Goal: Transaction & Acquisition: Purchase product/service

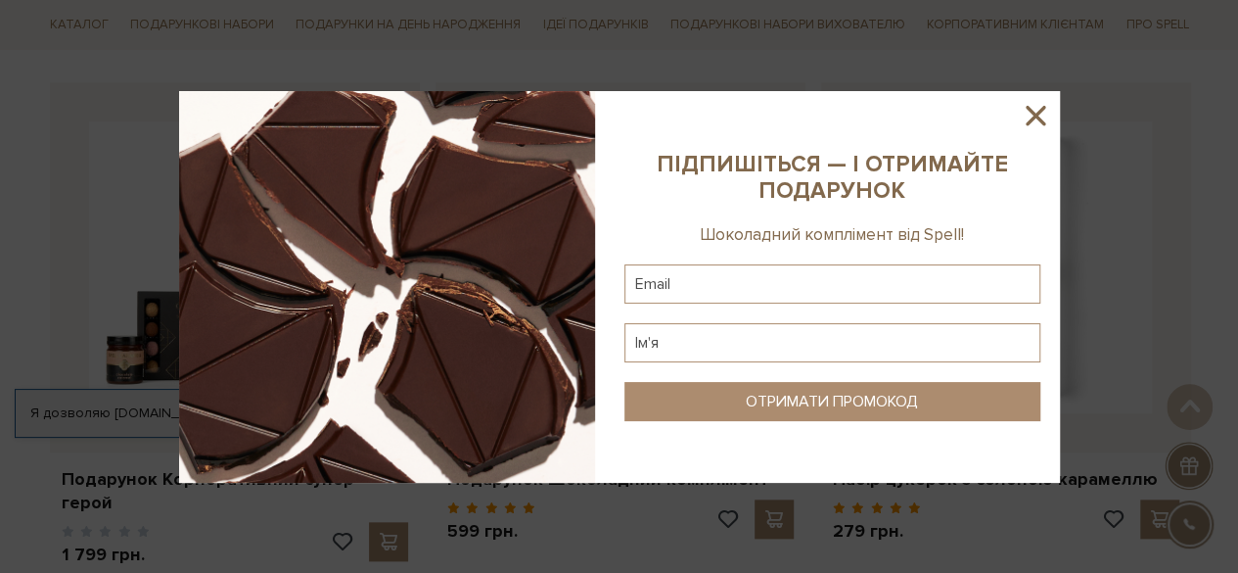
click at [1034, 109] on icon at bounding box center [1035, 115] width 33 height 33
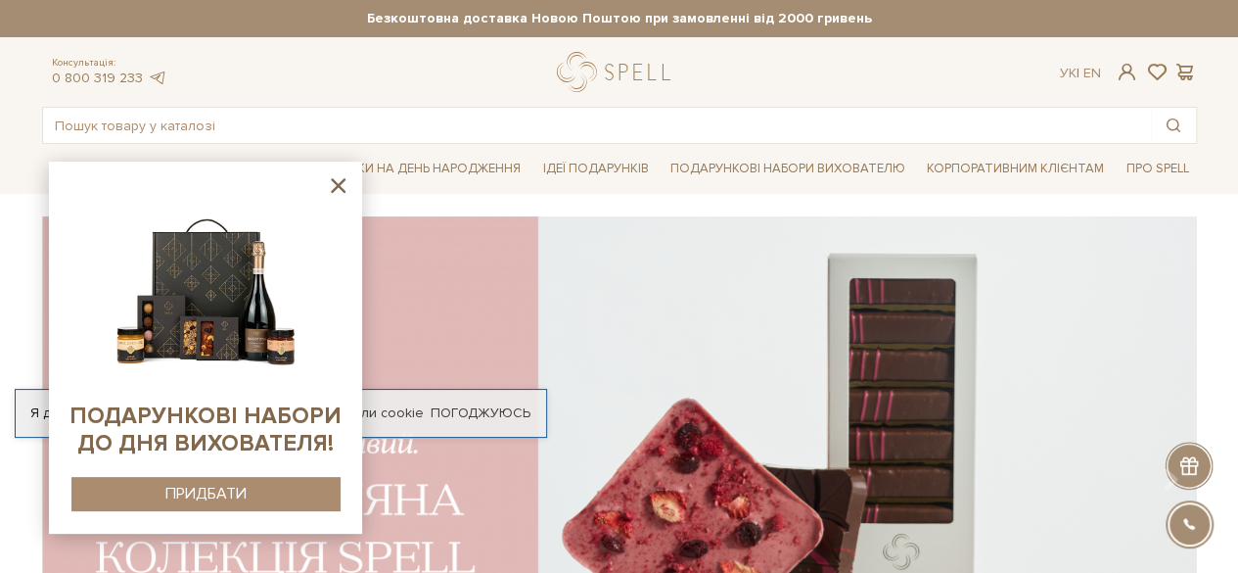
click at [340, 183] on icon at bounding box center [338, 185] width 15 height 15
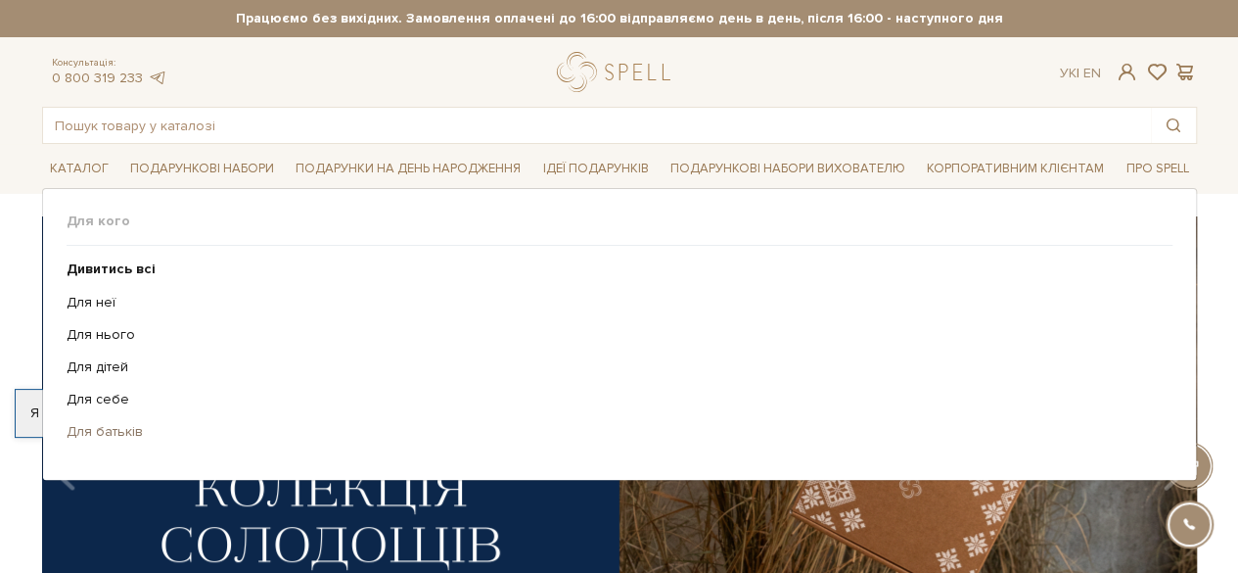
click at [80, 424] on link "Для батьків" at bounding box center [612, 432] width 1091 height 18
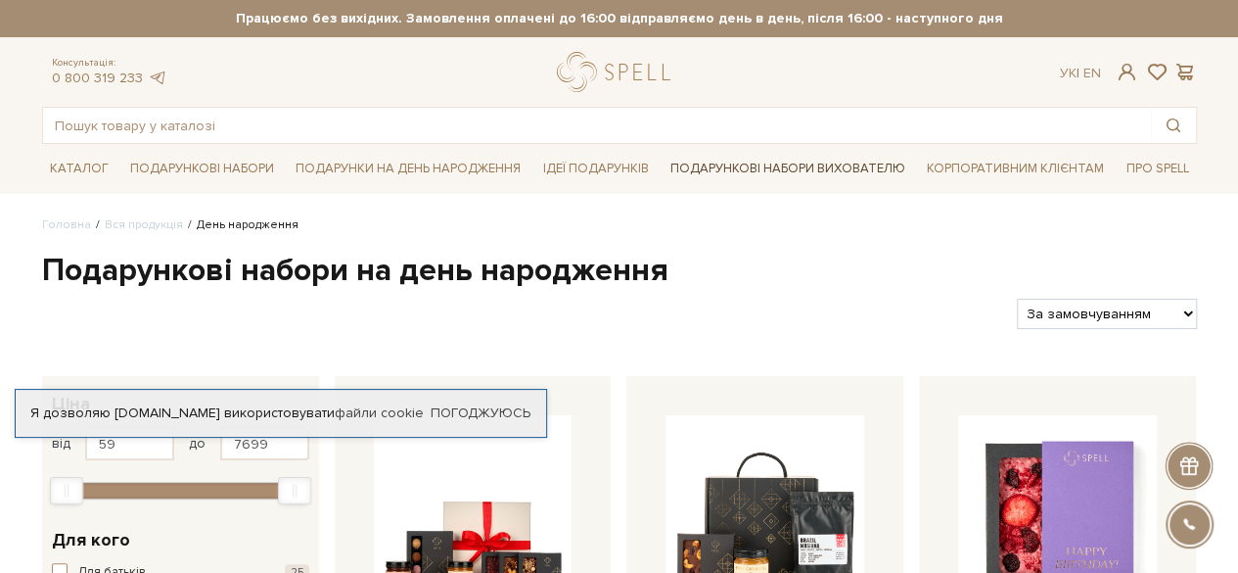
click at [844, 164] on link "Подарункові набори вихователю" at bounding box center [788, 168] width 251 height 33
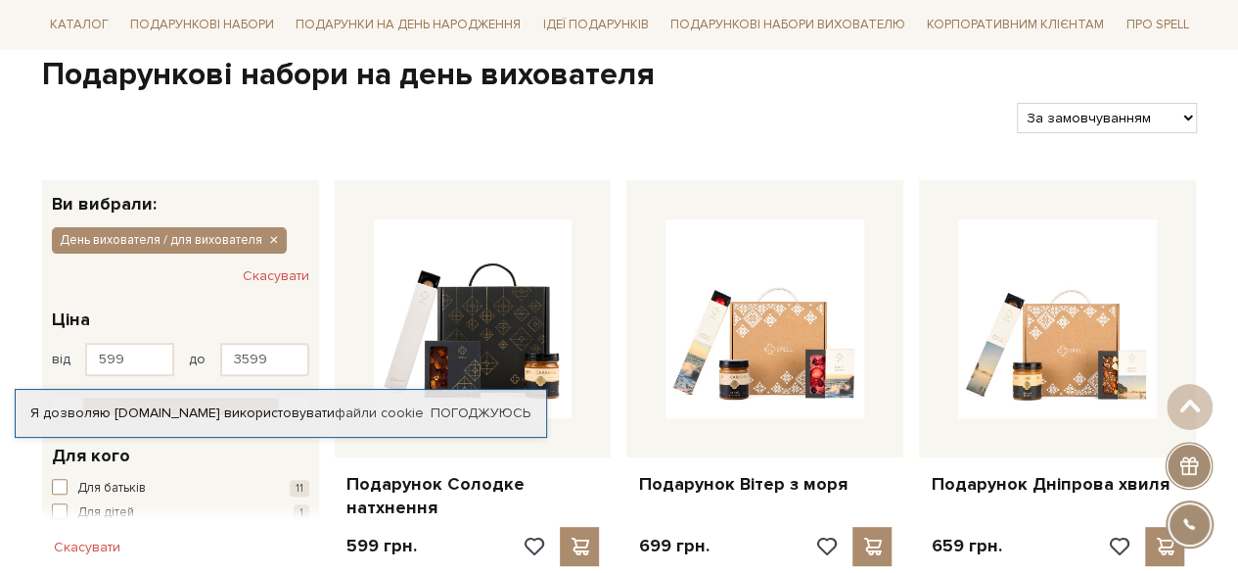
click at [480, 403] on div "Я дозволяю spellchocolate.com використовувати файли cookie Погоджуюсь" at bounding box center [281, 413] width 532 height 49
click at [479, 414] on link "Погоджуюсь" at bounding box center [481, 413] width 100 height 18
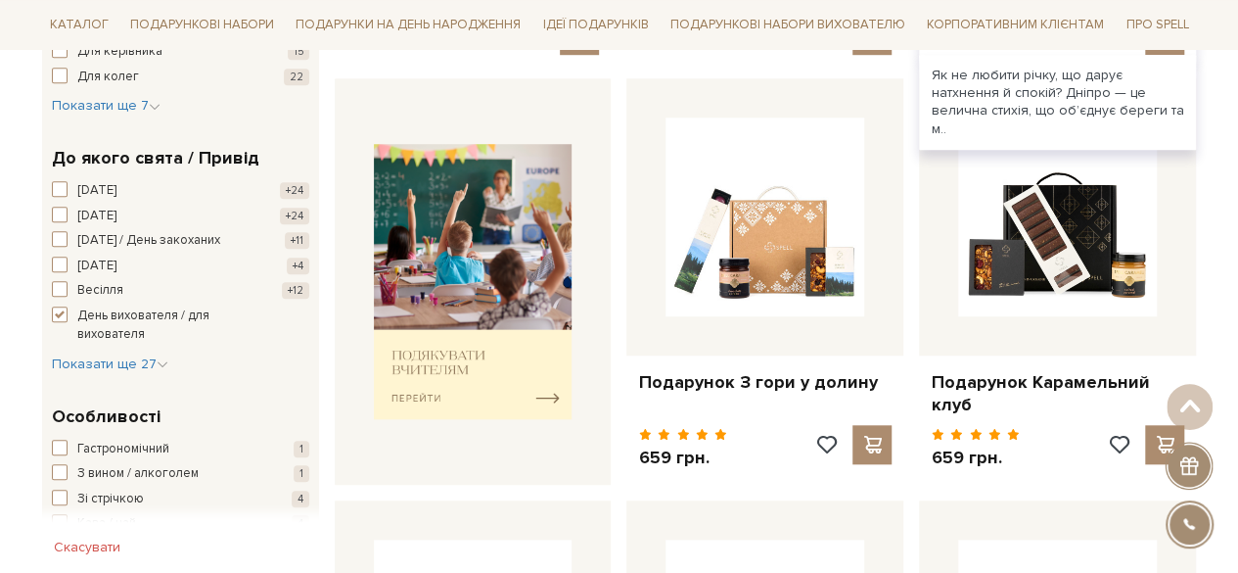
scroll to position [783, 0]
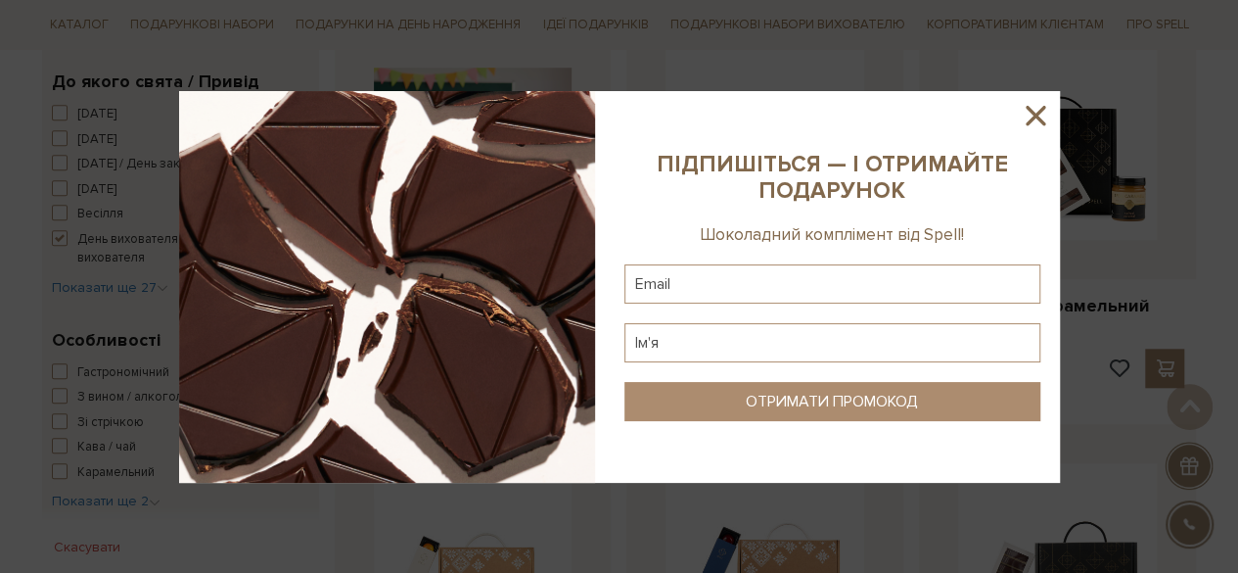
click at [1043, 114] on icon at bounding box center [1035, 115] width 33 height 33
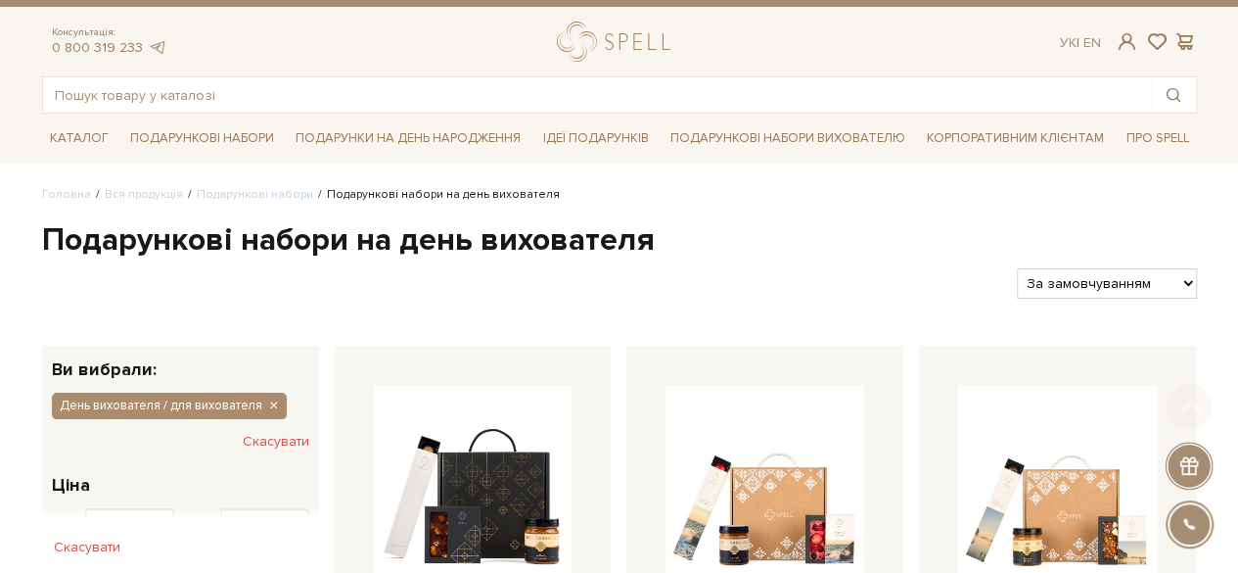
scroll to position [0, 0]
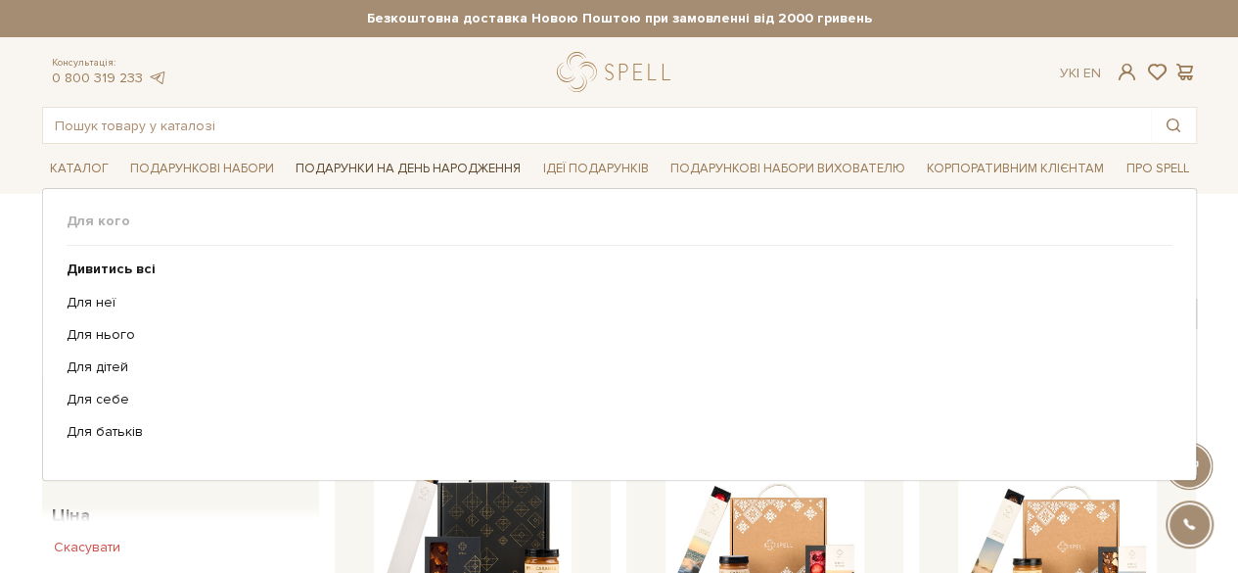
click at [482, 167] on link "Подарунки на День народження" at bounding box center [408, 169] width 241 height 30
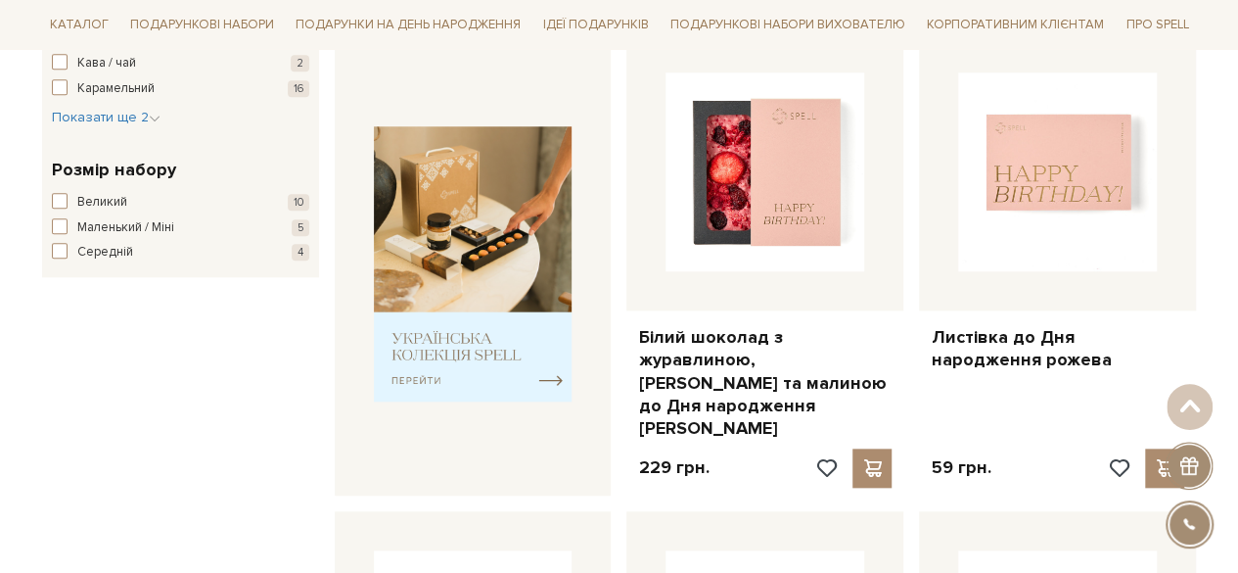
scroll to position [783, 0]
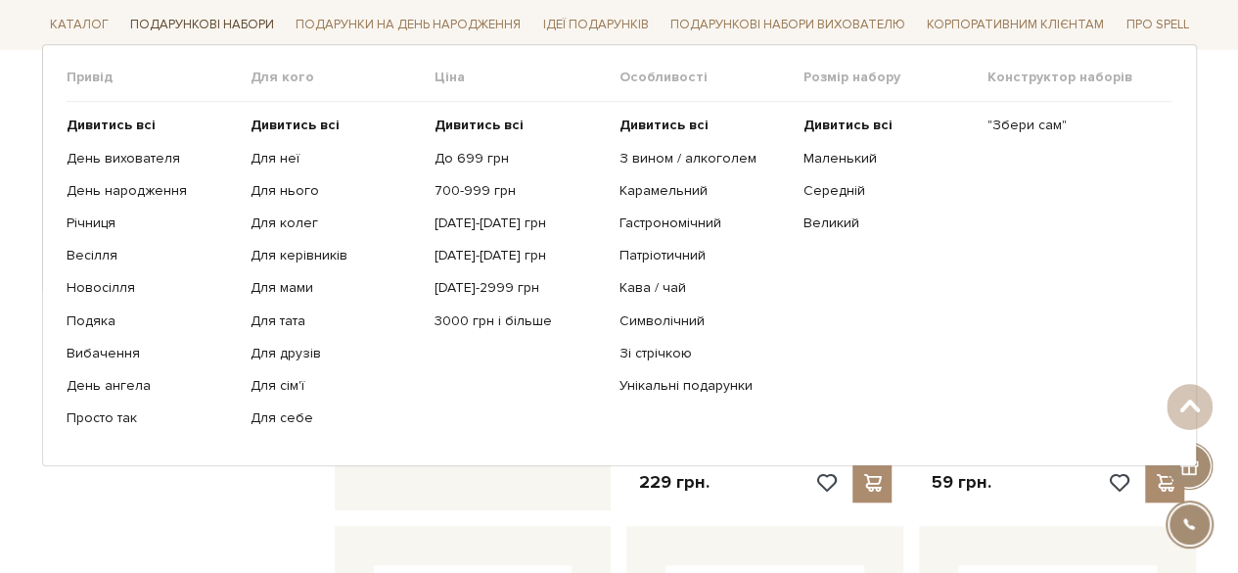
click at [173, 21] on link "Подарункові набори" at bounding box center [202, 25] width 160 height 30
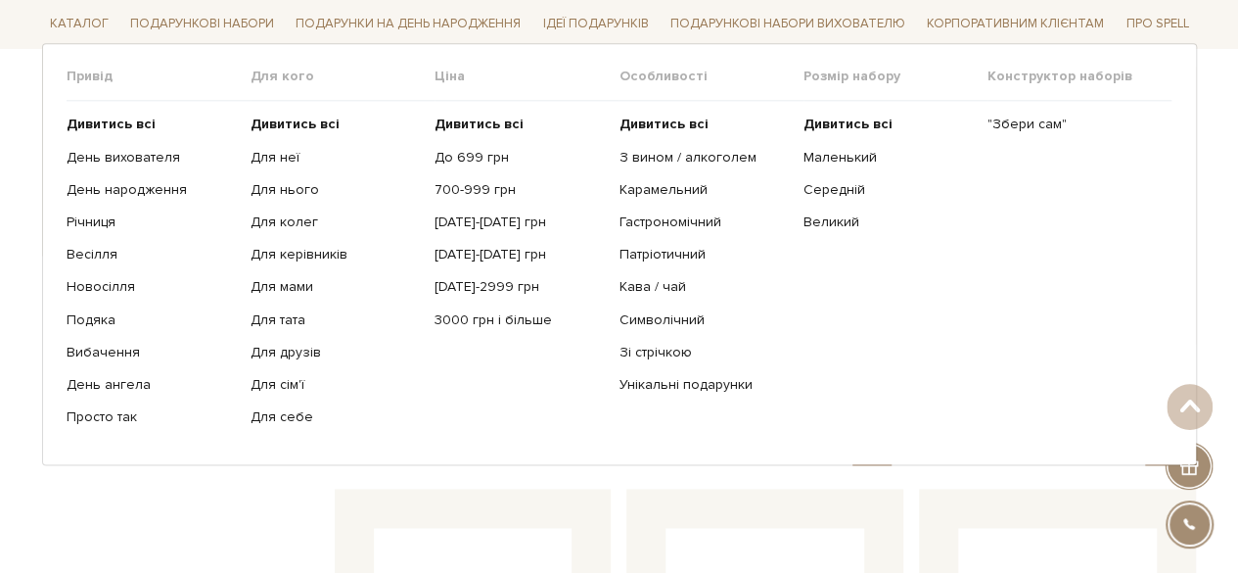
scroll to position [1077, 0]
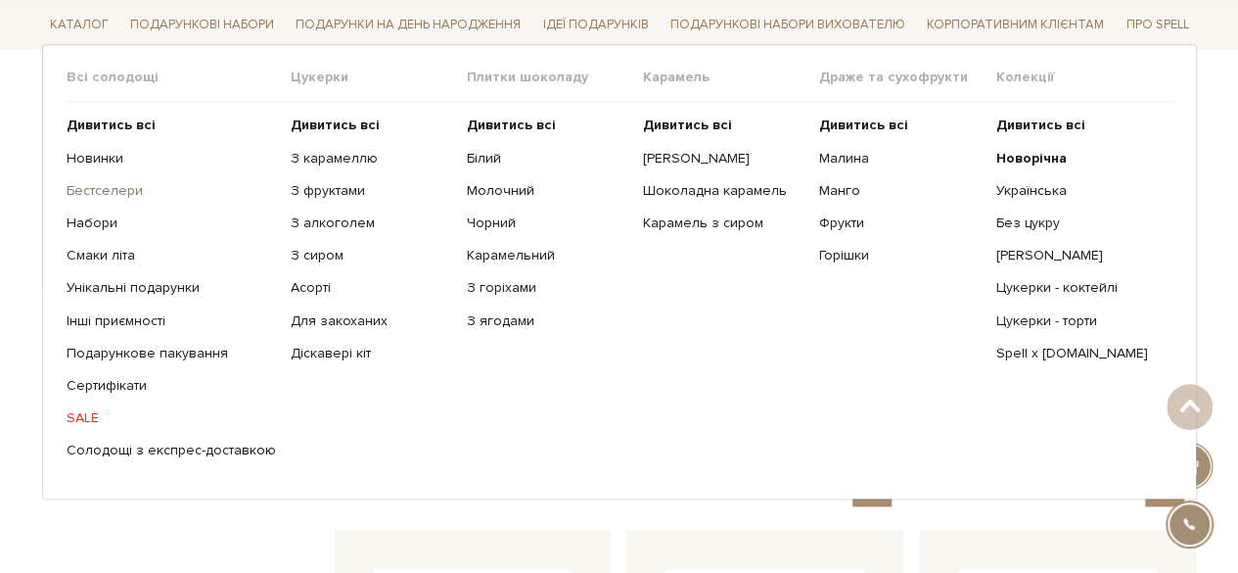
click at [116, 187] on link "Бестселери" at bounding box center [171, 191] width 209 height 18
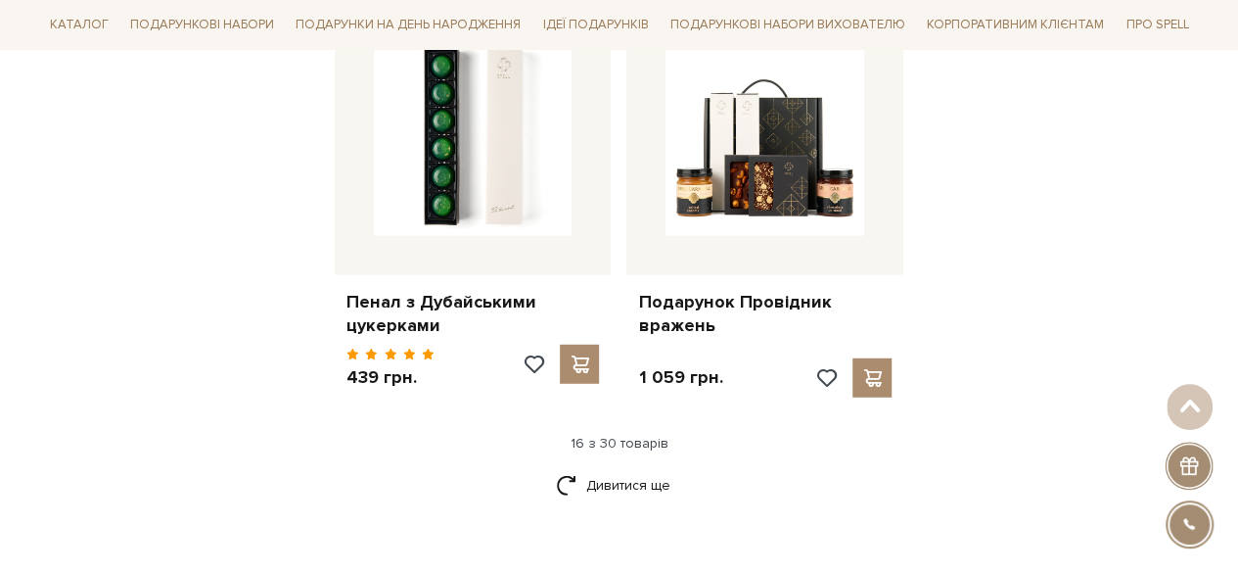
scroll to position [2643, 0]
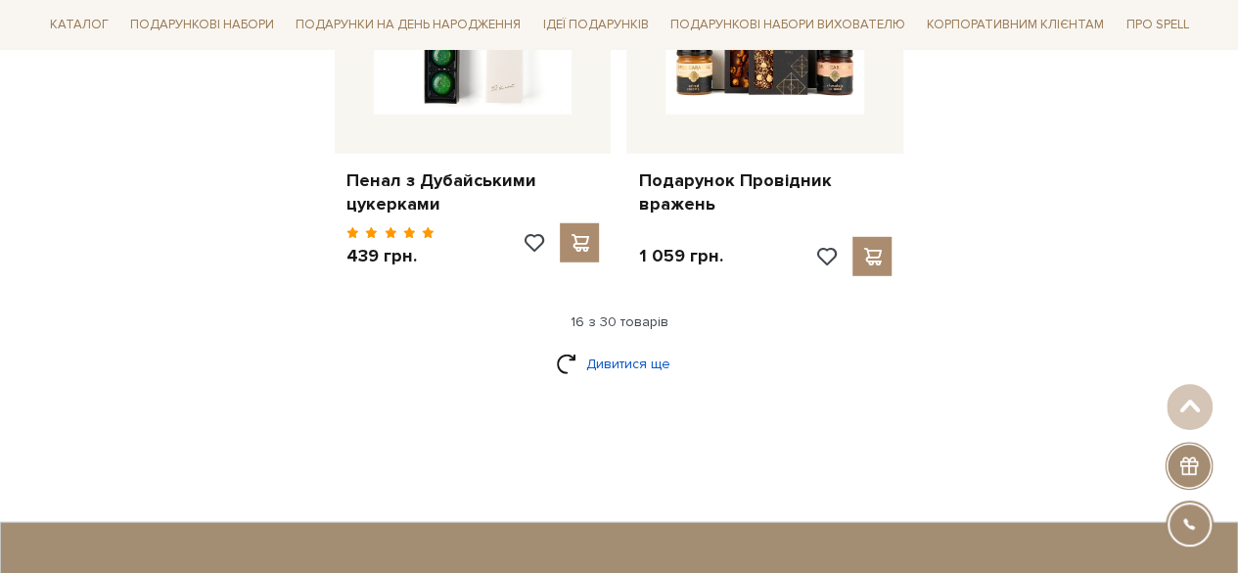
click at [615, 347] on link "Дивитися ще" at bounding box center [619, 364] width 127 height 34
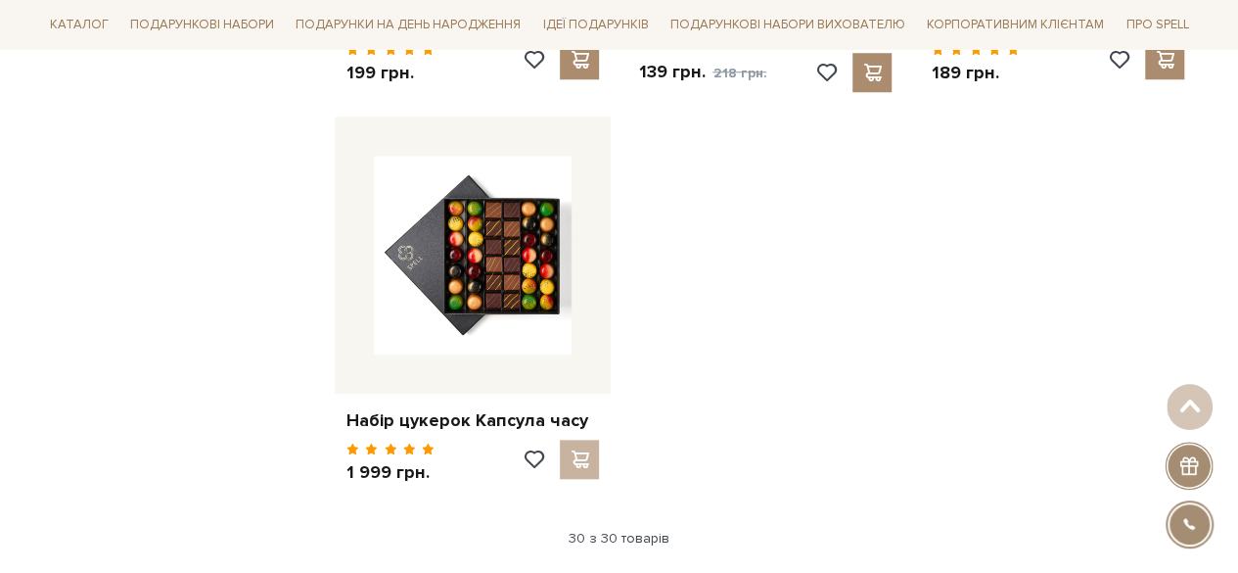
scroll to position [4600, 0]
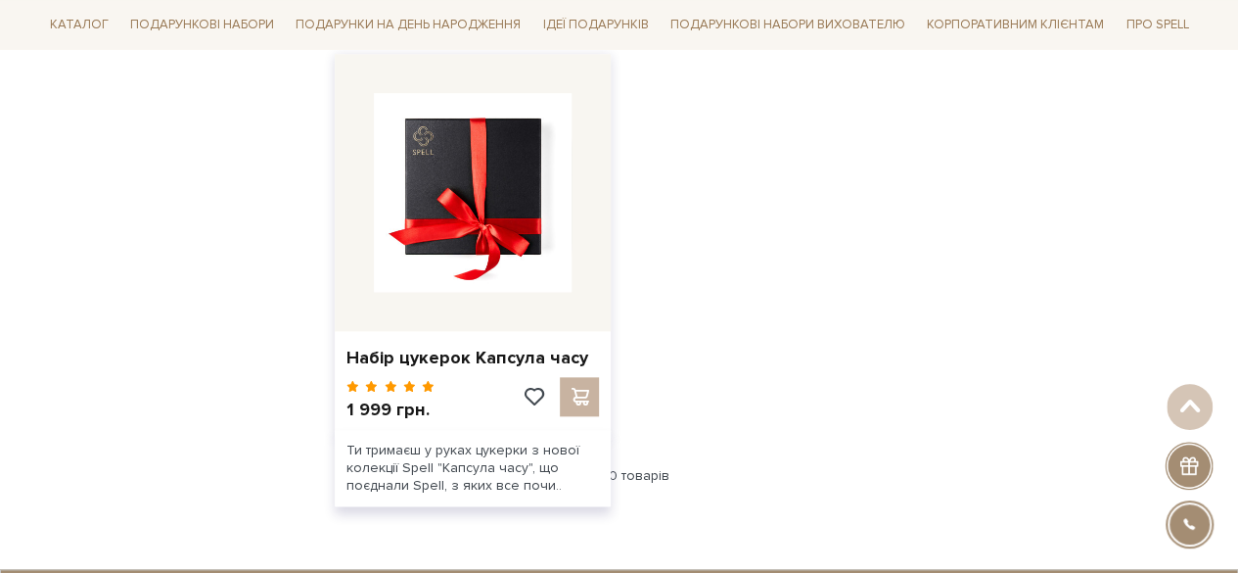
click at [466, 176] on img at bounding box center [473, 192] width 199 height 199
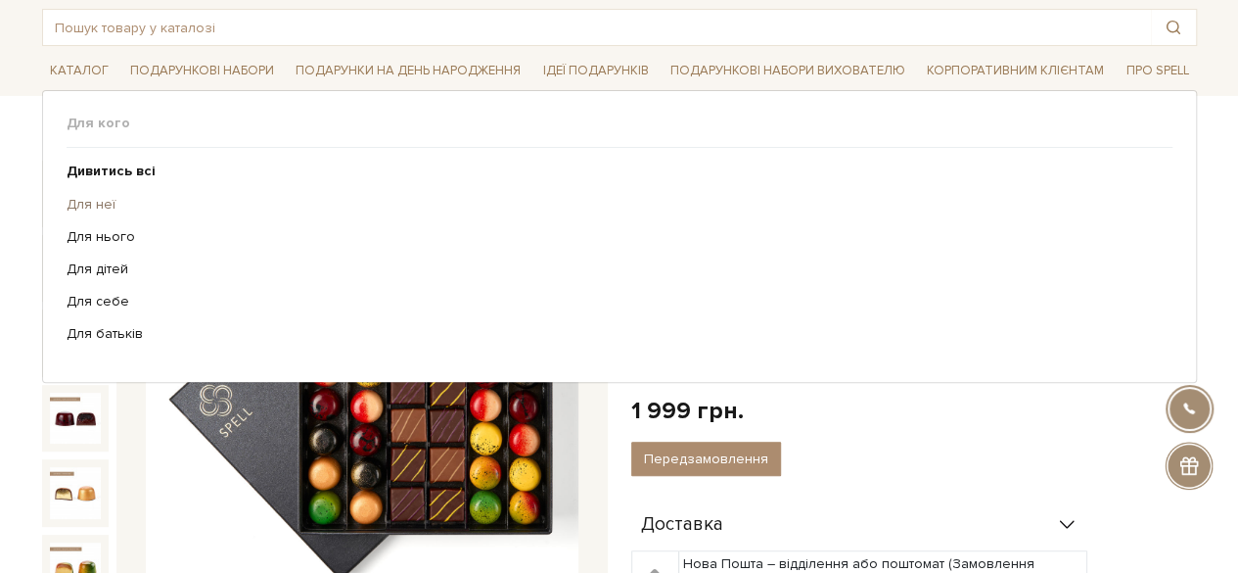
scroll to position [294, 0]
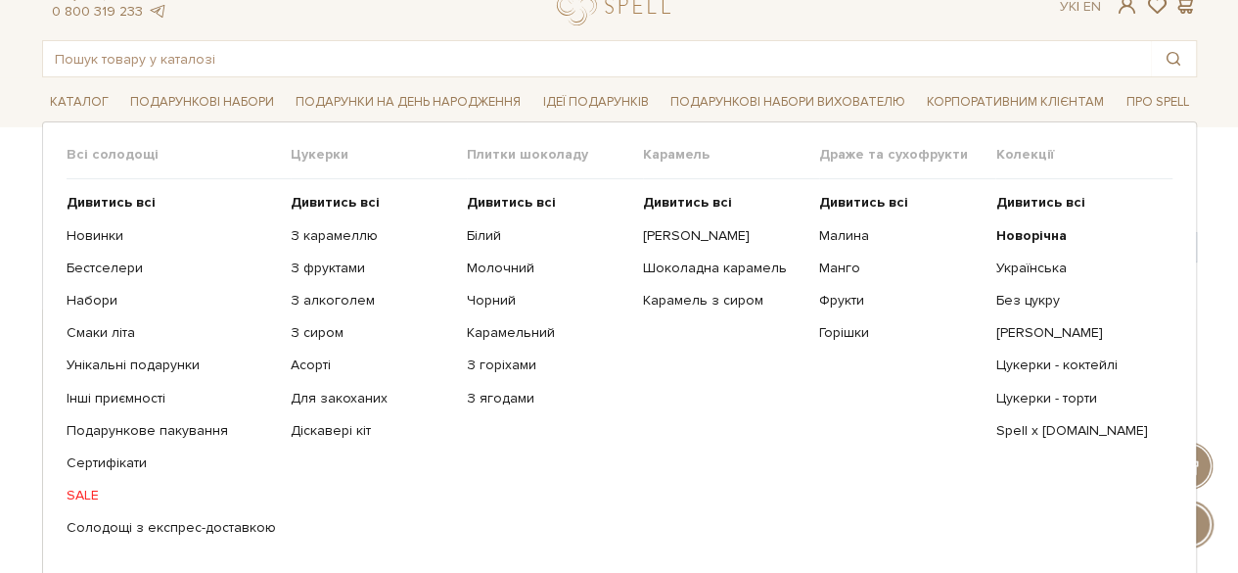
scroll to position [98, 0]
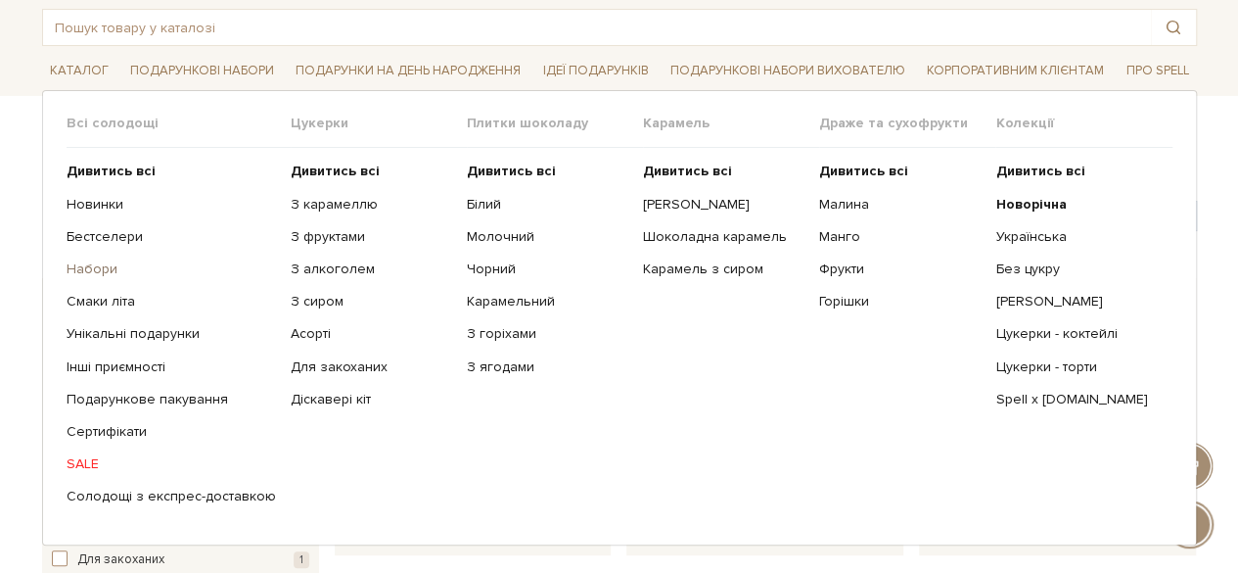
click at [85, 268] on link "Набори" at bounding box center [171, 269] width 209 height 18
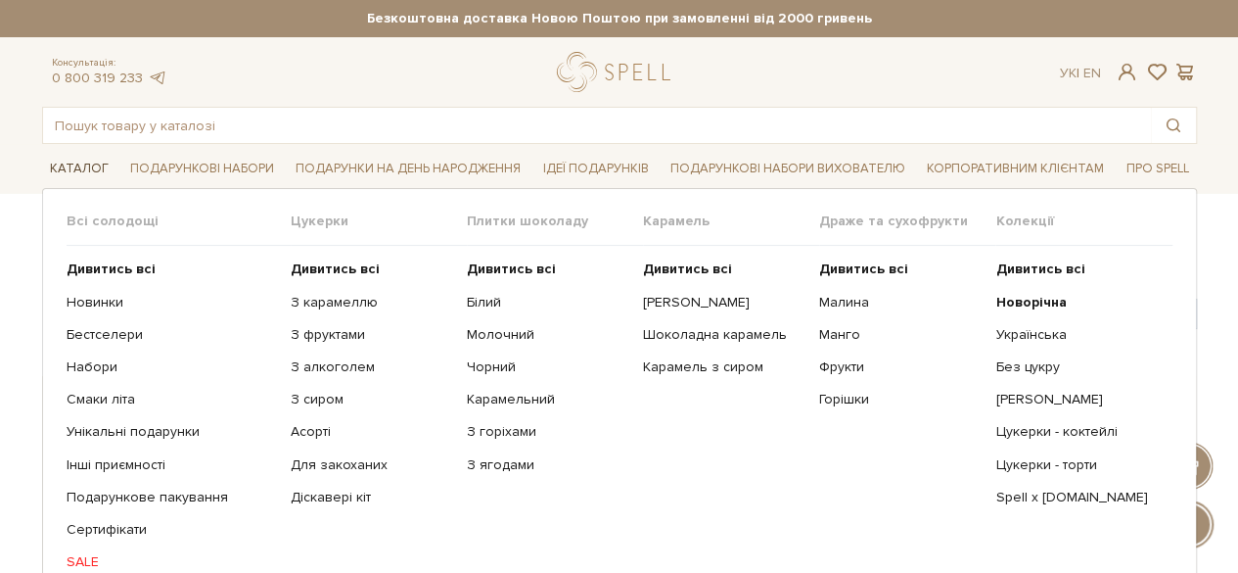
scroll to position [98, 0]
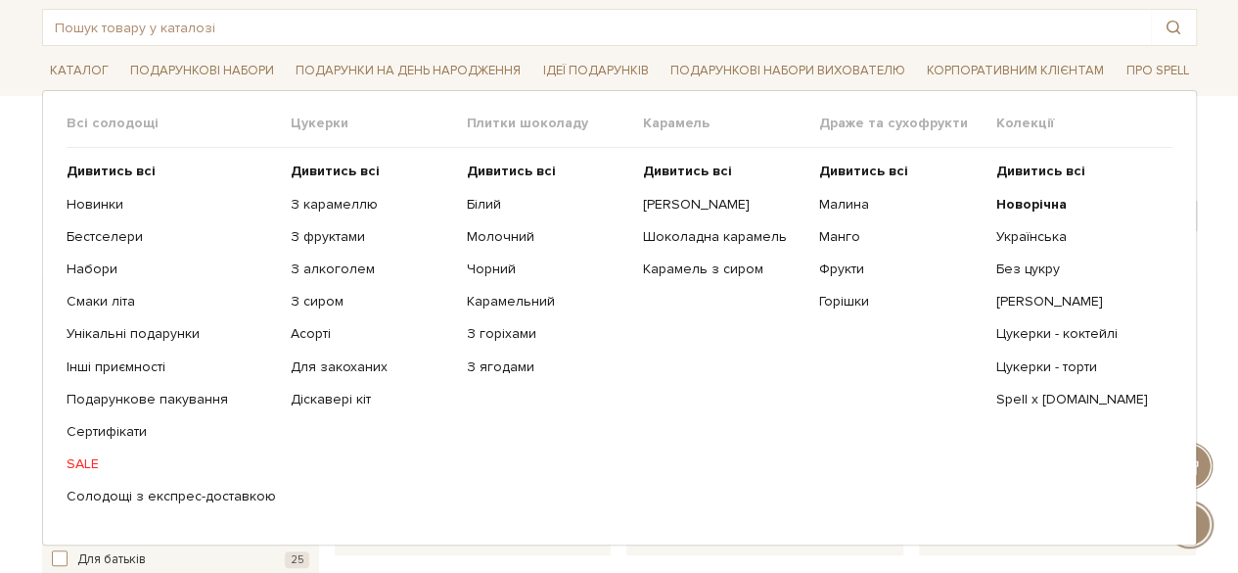
drag, startPoint x: 307, startPoint y: 166, endPoint x: 268, endPoint y: 180, distance: 41.5
click at [307, 165] on b "Дивитись всі" at bounding box center [335, 170] width 89 height 17
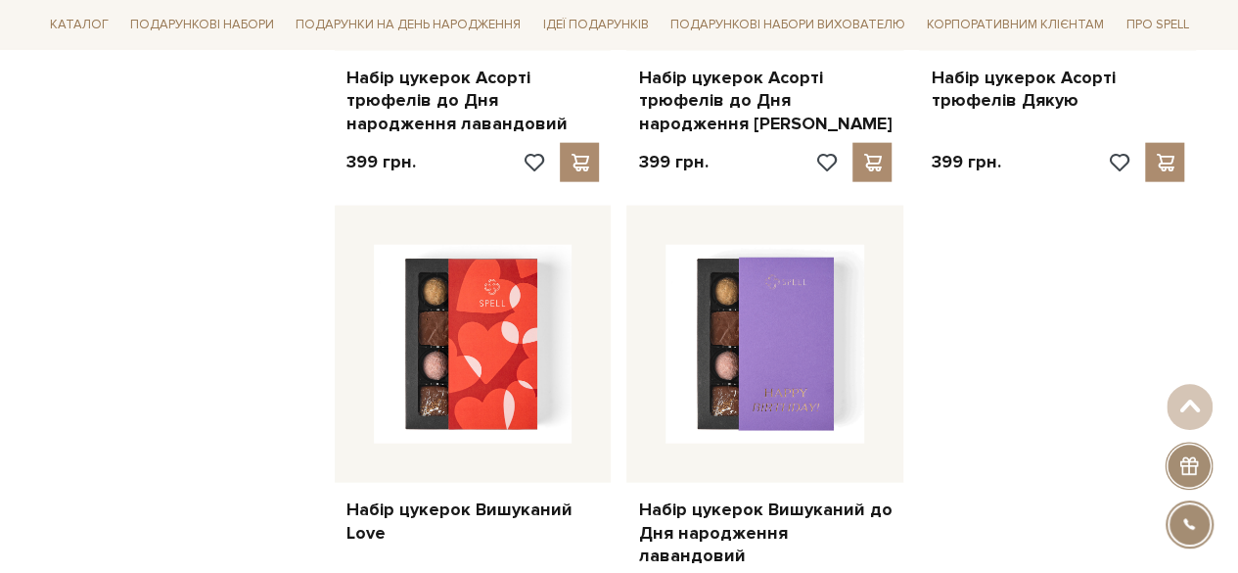
scroll to position [2839, 0]
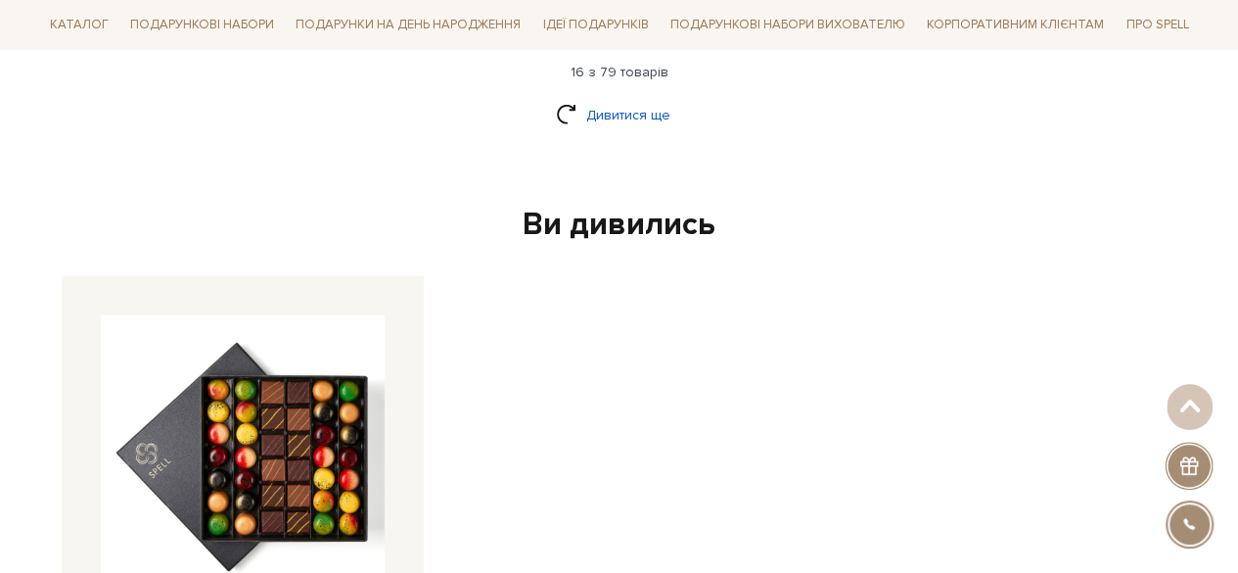
click at [641, 98] on link "Дивитися ще" at bounding box center [619, 115] width 127 height 34
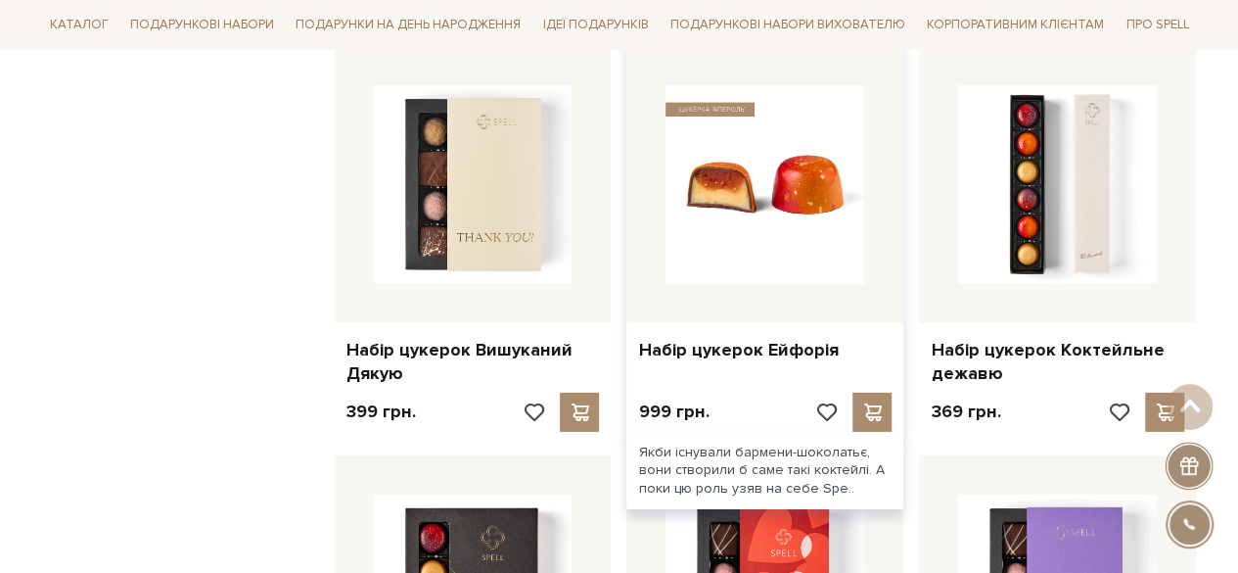
scroll to position [2936, 0]
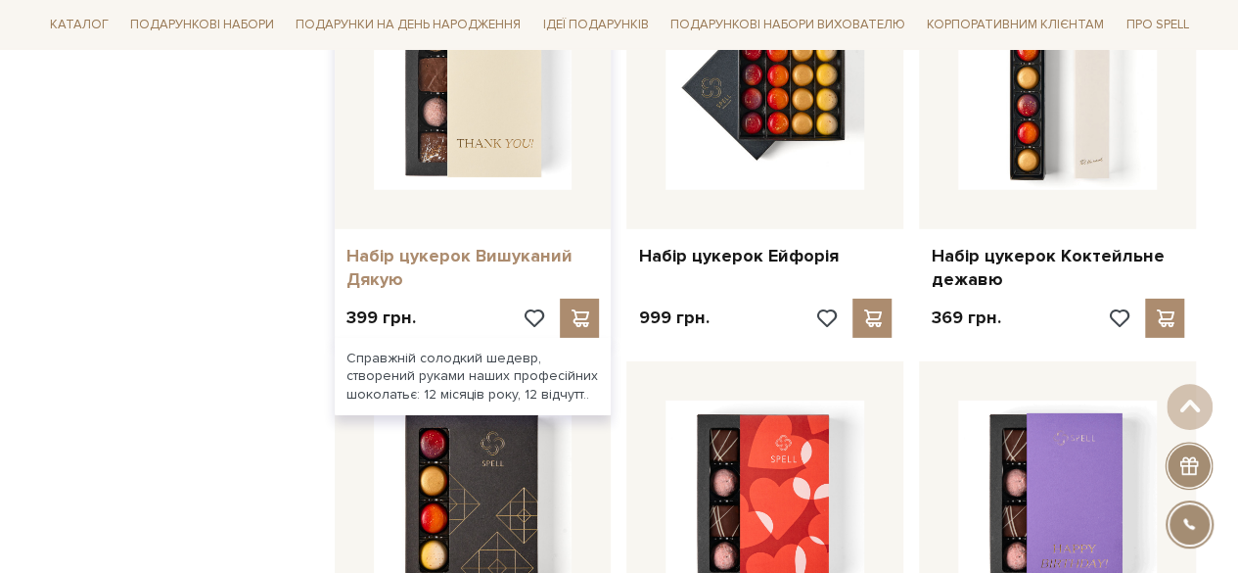
click at [466, 245] on link "Набір цукерок Вишуканий Дякую" at bounding box center [474, 268] width 254 height 46
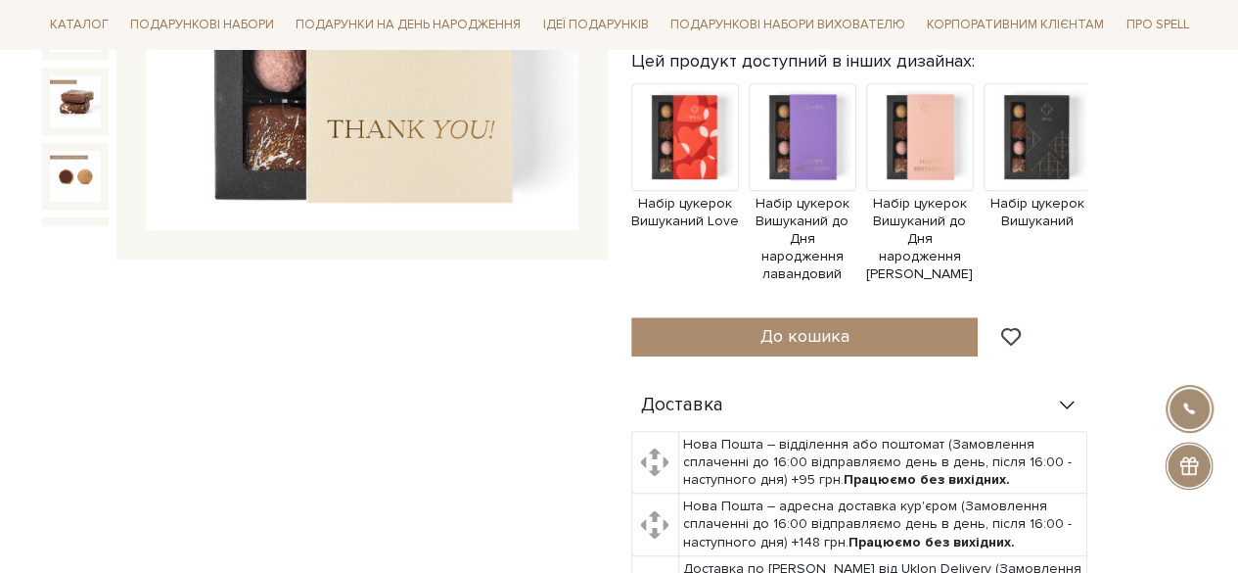
scroll to position [196, 0]
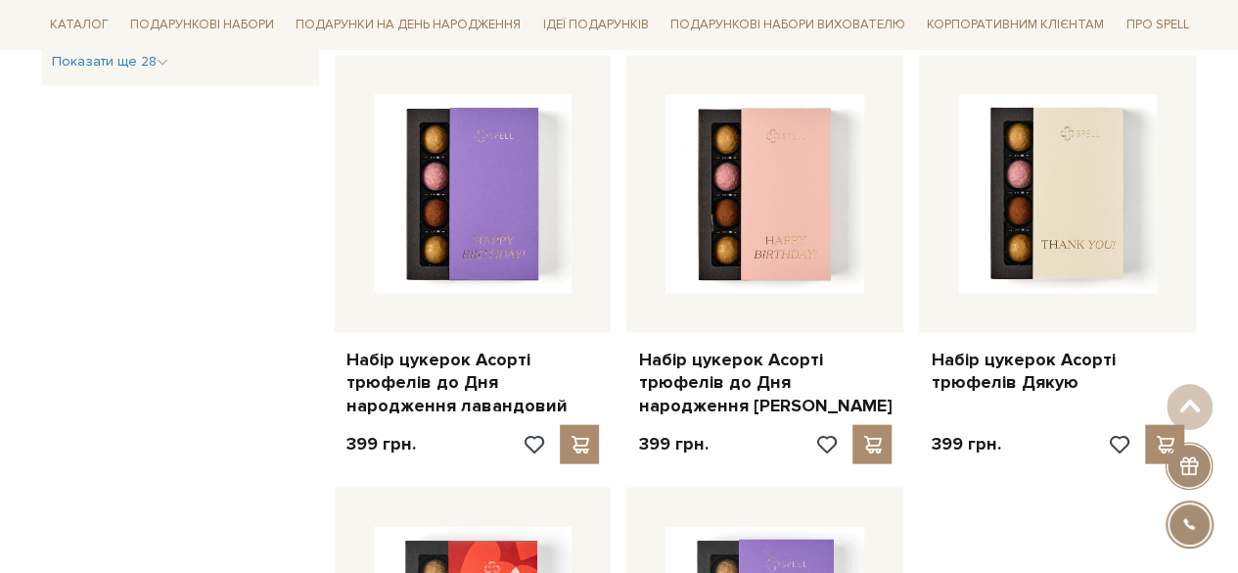
scroll to position [1860, 0]
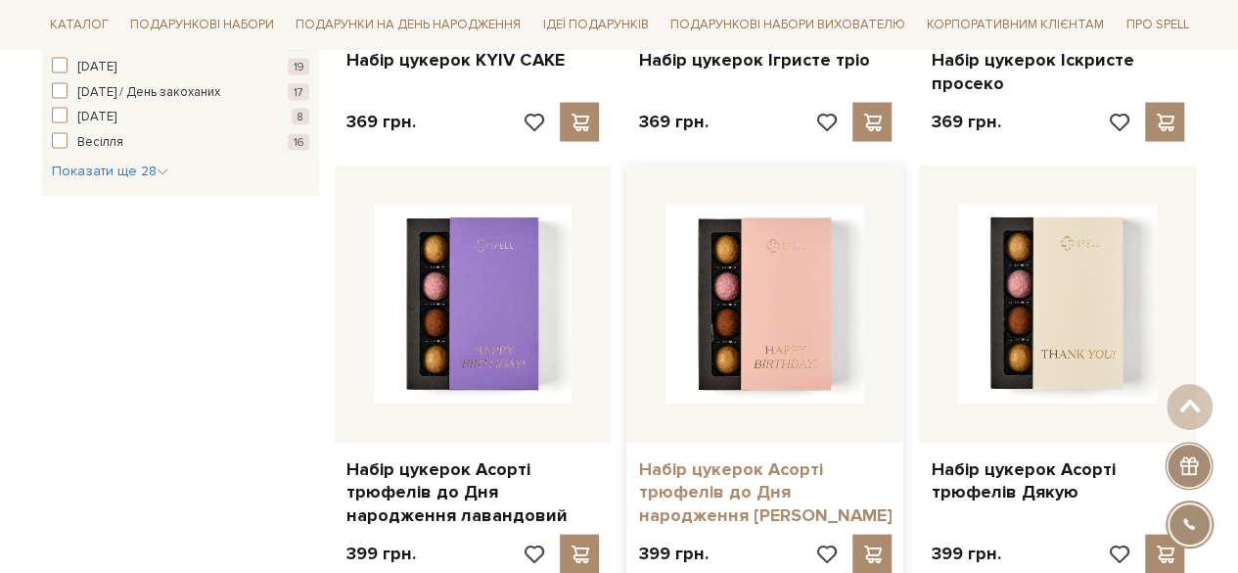
click at [719, 477] on link "Набір цукерок Асорті трюфелів до Дня народження рожевий" at bounding box center [765, 492] width 254 height 69
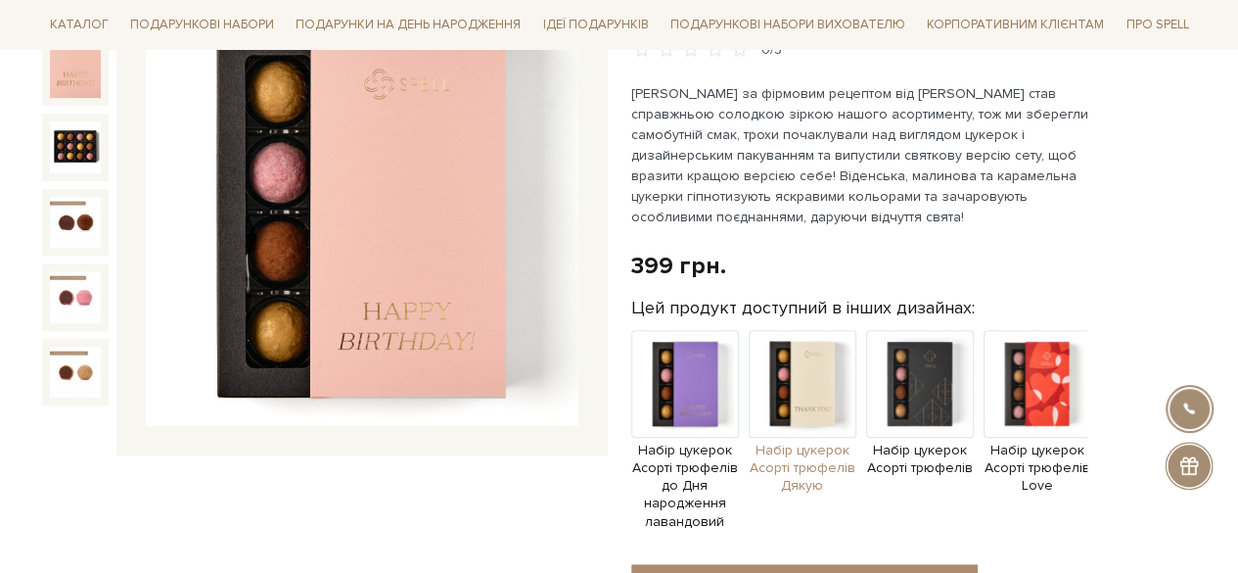
click at [827, 402] on img at bounding box center [803, 384] width 108 height 108
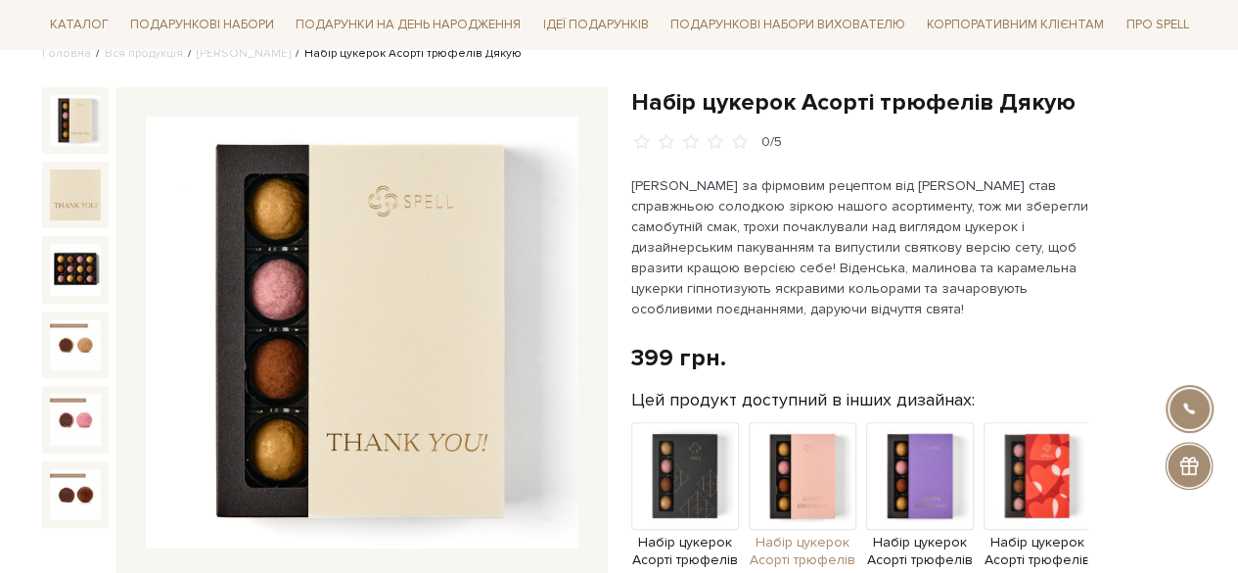
scroll to position [294, 0]
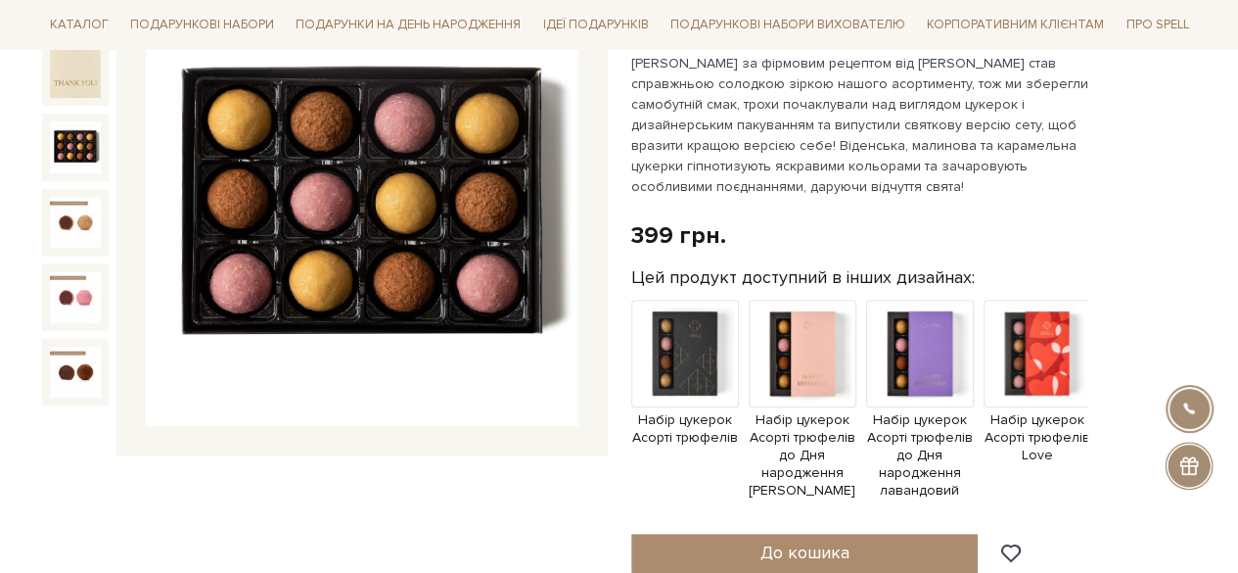
click at [57, 141] on img at bounding box center [75, 146] width 51 height 51
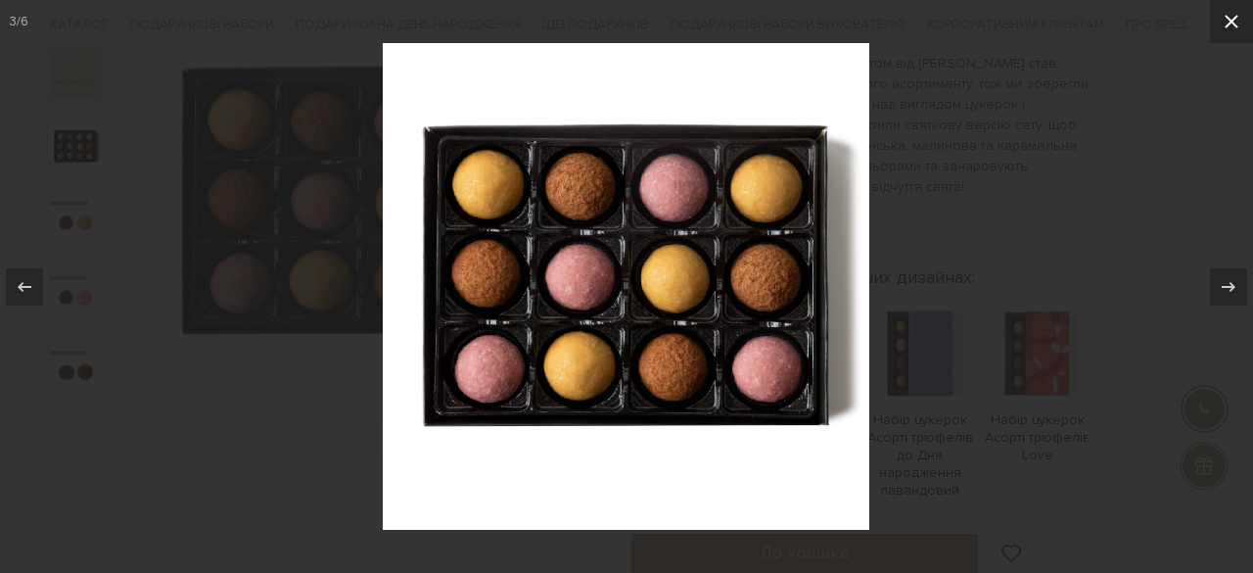
click at [1231, 21] on icon at bounding box center [1232, 22] width 14 height 14
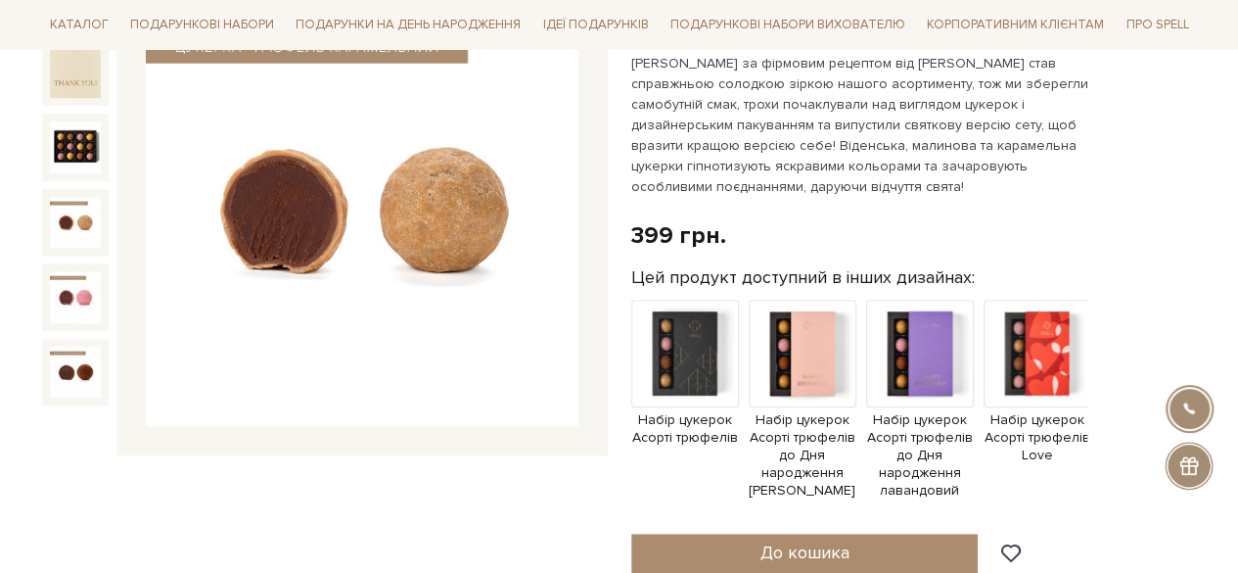
click at [81, 224] on img at bounding box center [75, 222] width 51 height 51
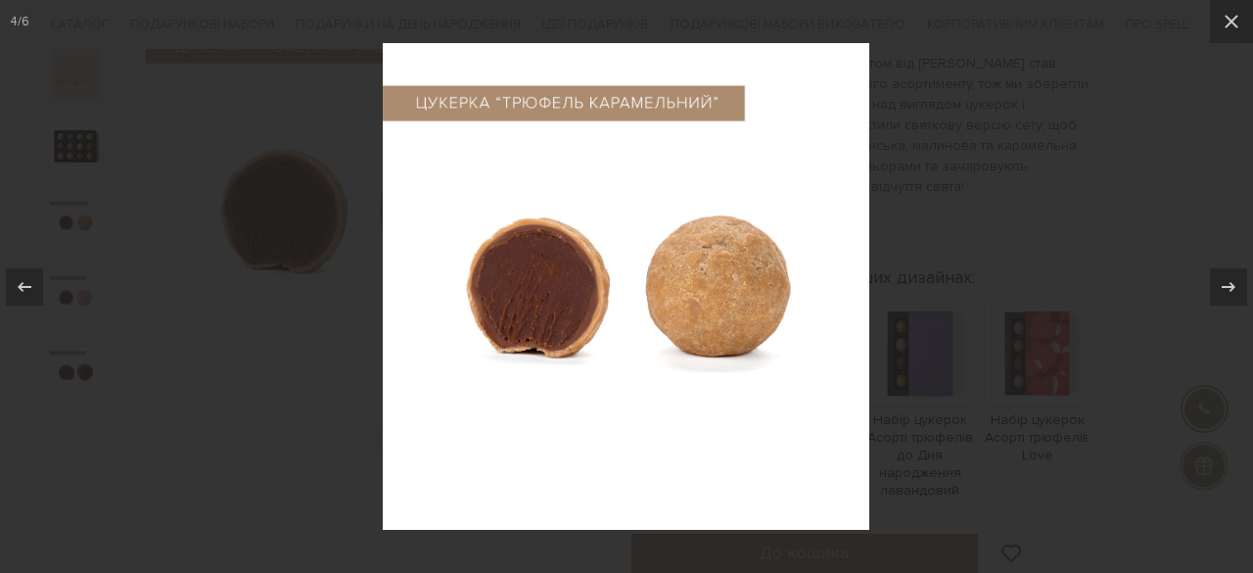
click at [80, 238] on div at bounding box center [626, 286] width 1253 height 573
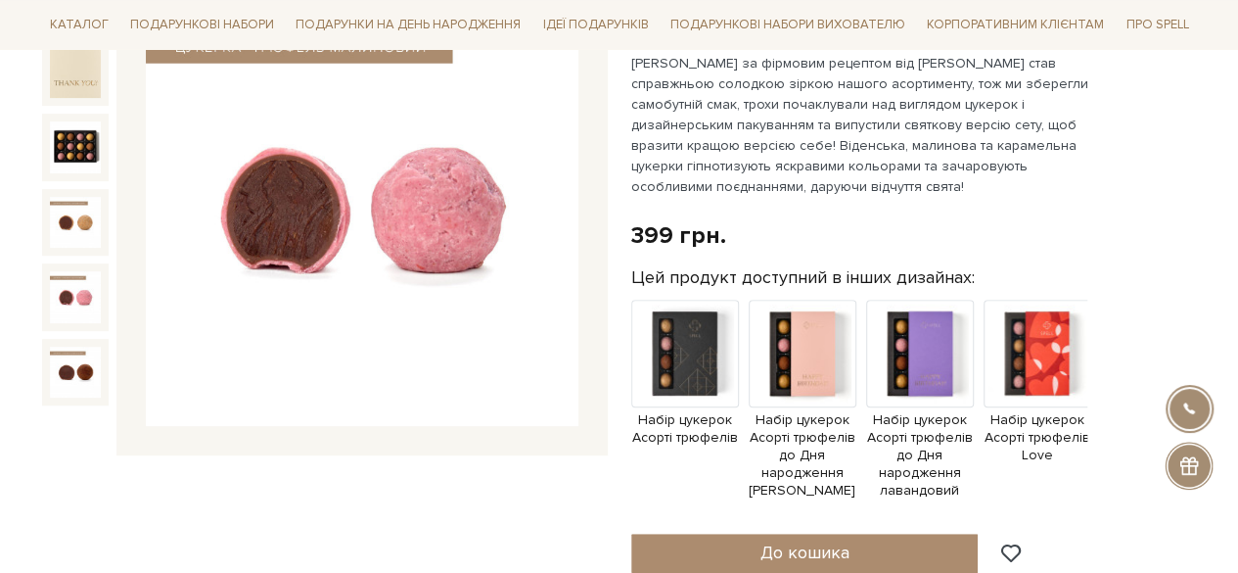
click at [76, 283] on img at bounding box center [75, 296] width 51 height 51
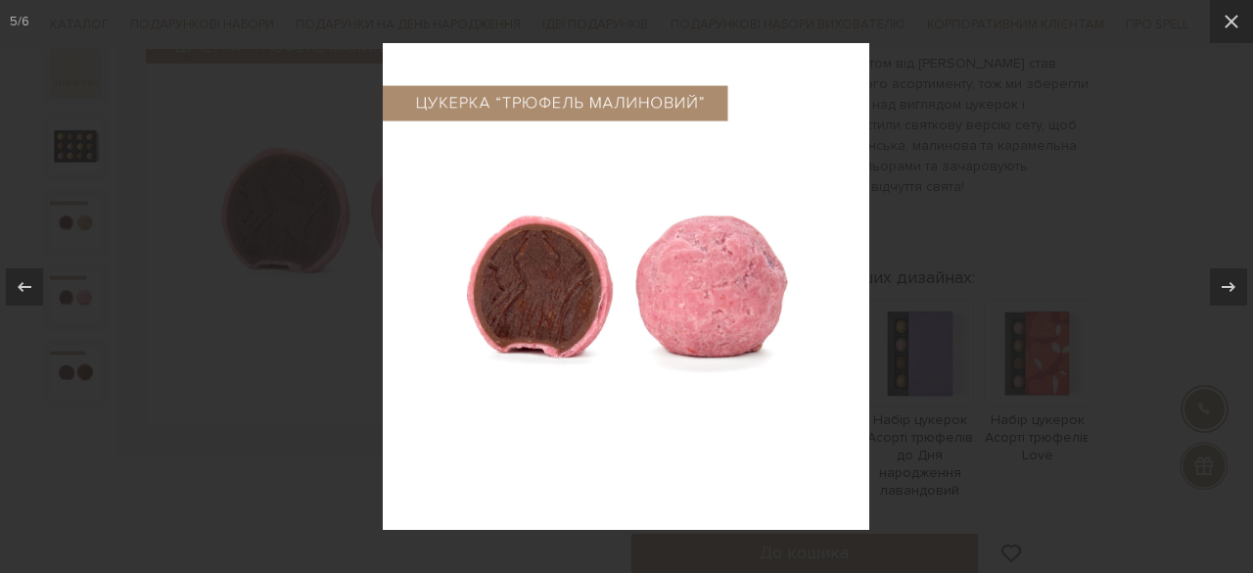
click at [63, 355] on div at bounding box center [626, 286] width 1253 height 573
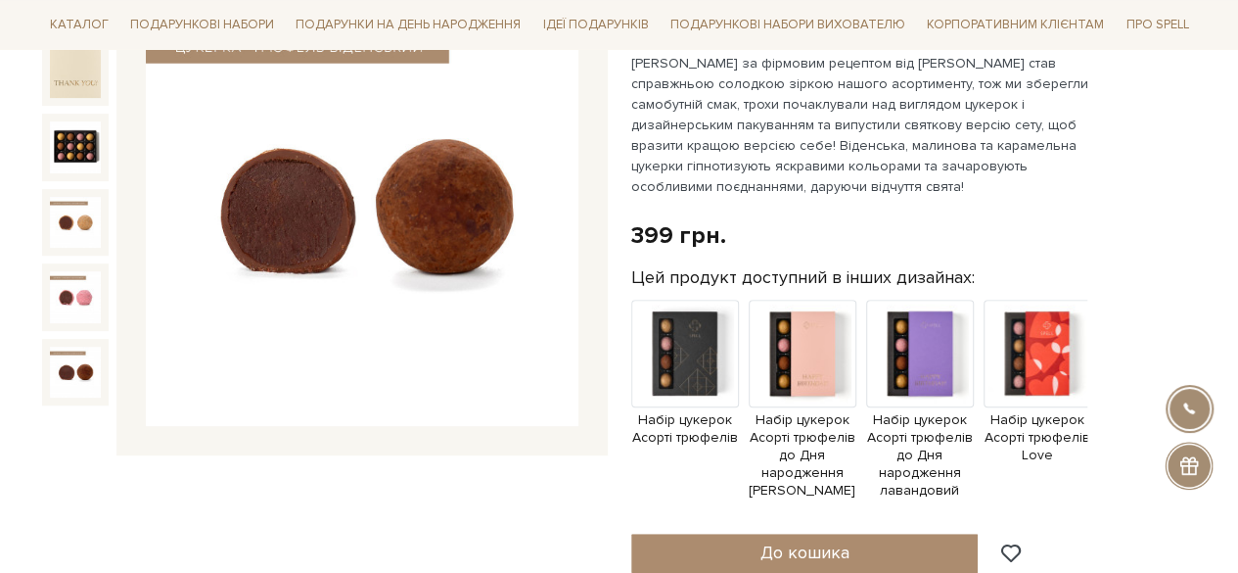
click at [61, 361] on img at bounding box center [75, 372] width 51 height 51
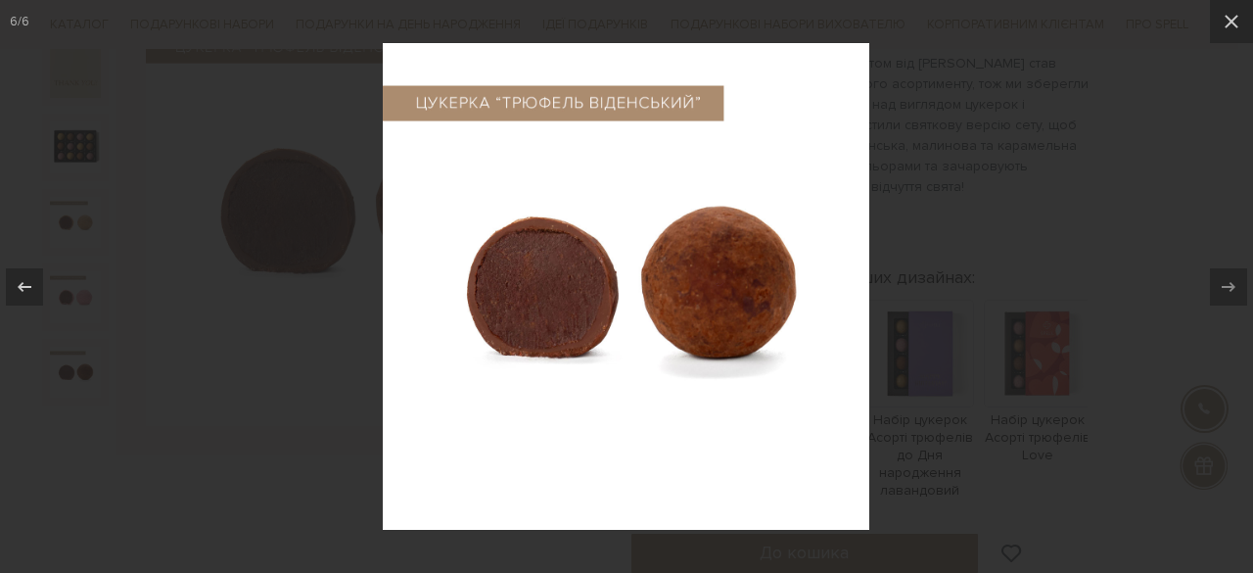
click at [123, 373] on div at bounding box center [626, 286] width 1253 height 573
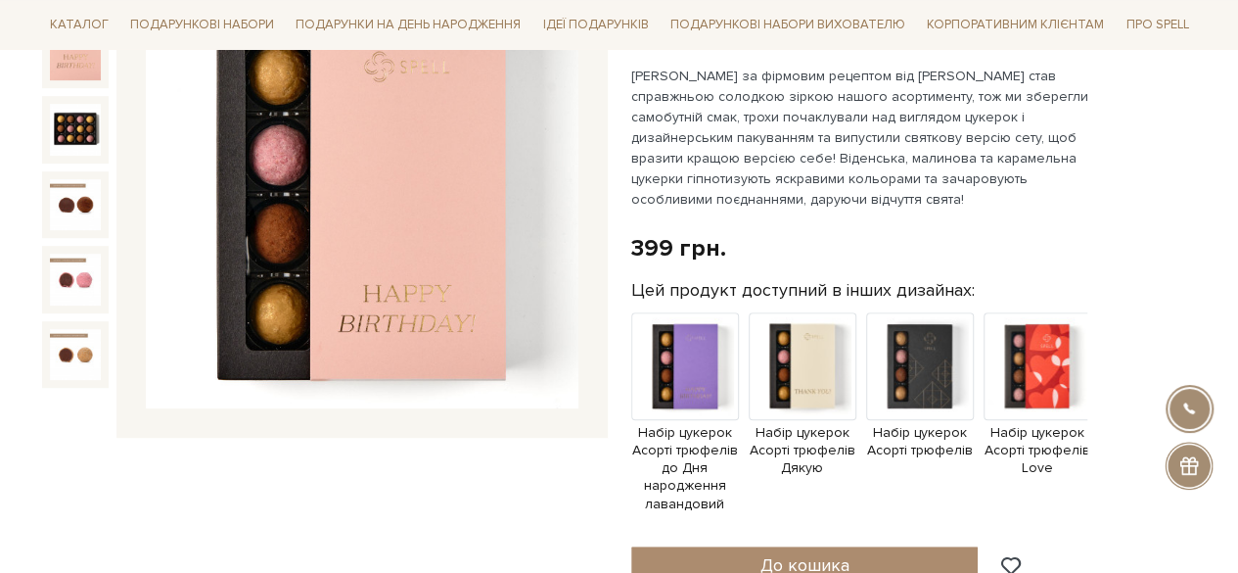
scroll to position [294, 0]
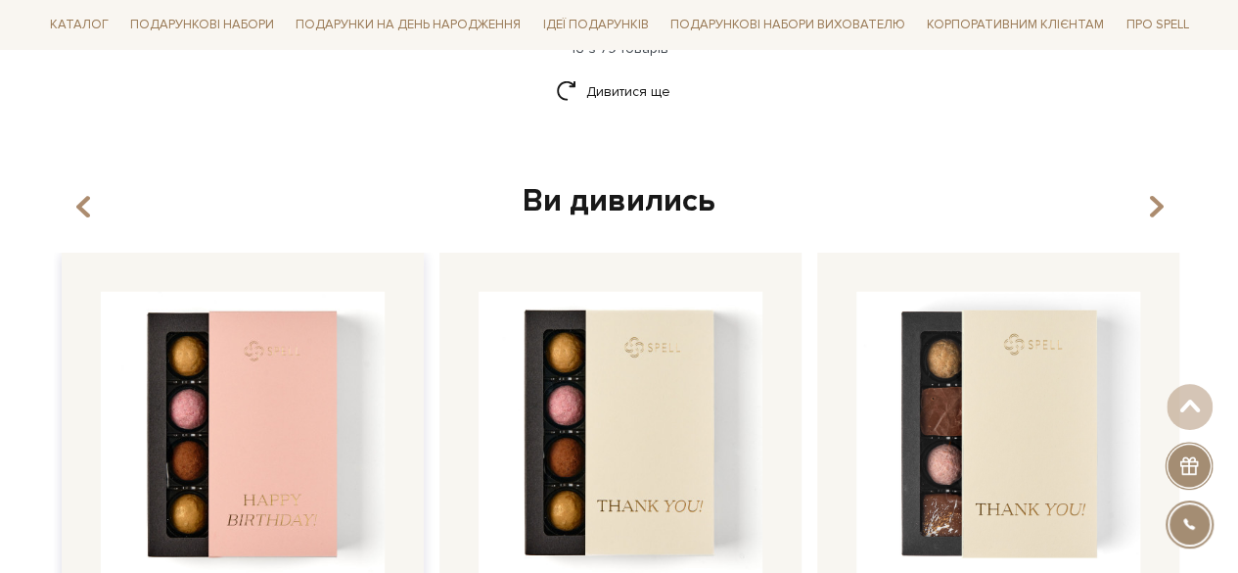
scroll to position [2983, 0]
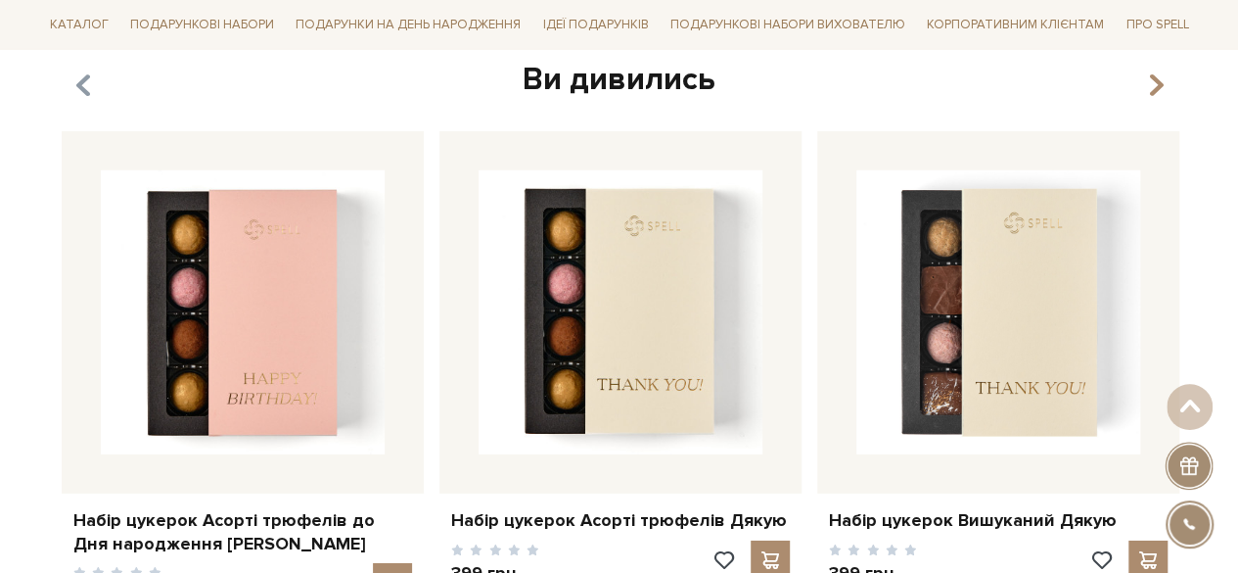
click at [84, 69] on icon "button" at bounding box center [82, 85] width 17 height 33
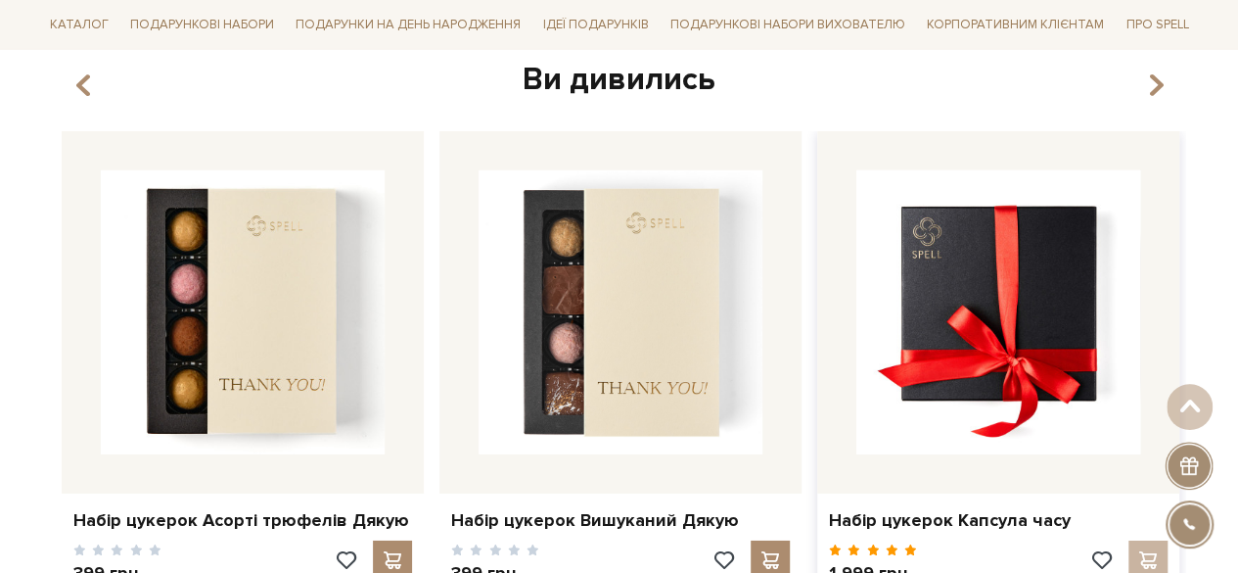
click at [1023, 297] on img at bounding box center [998, 312] width 284 height 284
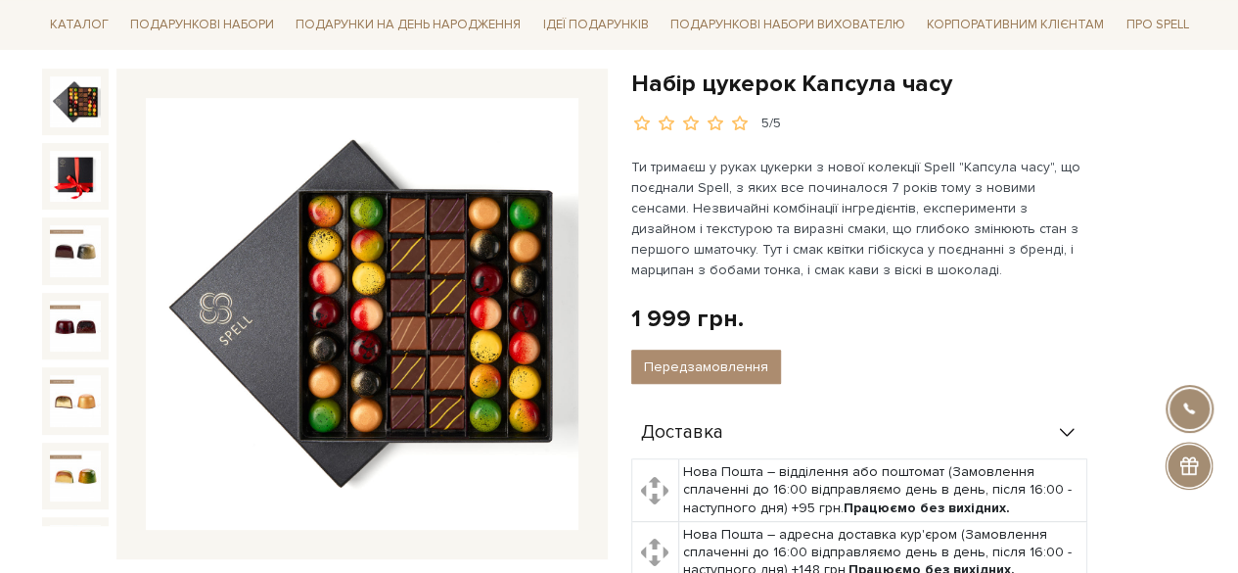
scroll to position [196, 0]
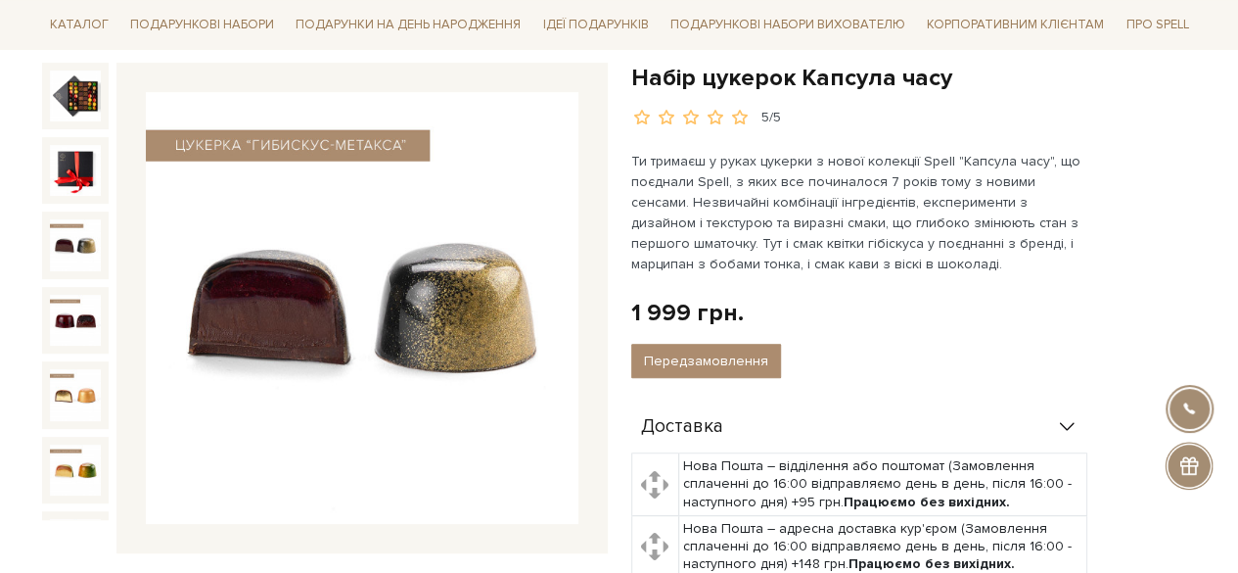
click at [63, 238] on img at bounding box center [75, 244] width 51 height 51
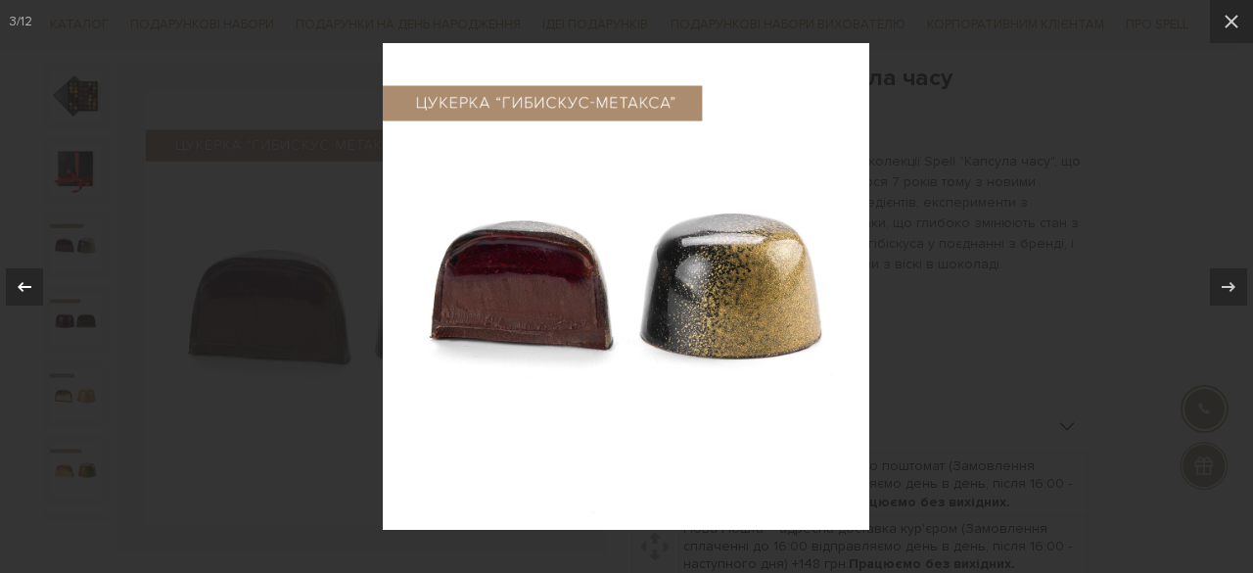
click at [53, 281] on button at bounding box center [34, 287] width 69 height 98
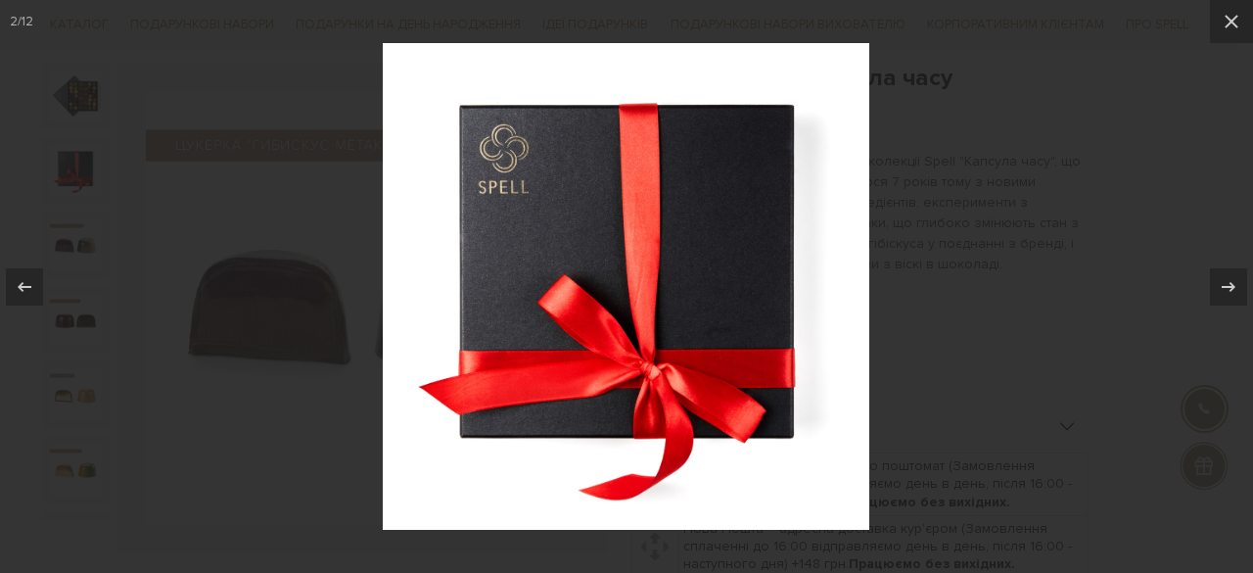
click at [52, 336] on div at bounding box center [626, 286] width 1253 height 573
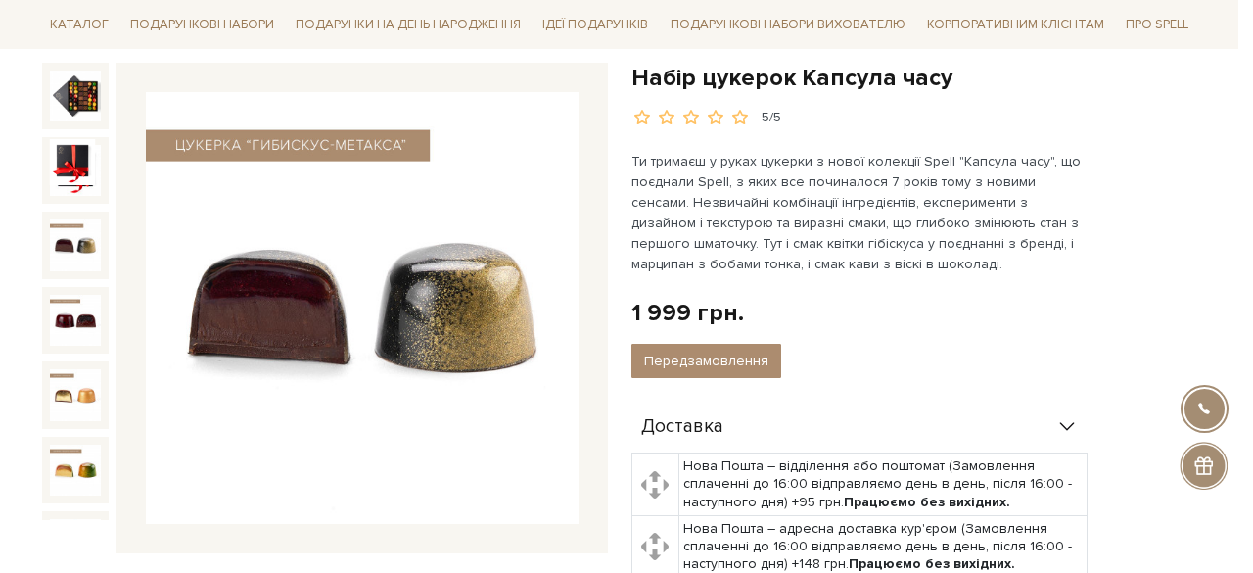
click at [74, 355] on div at bounding box center [626, 286] width 1253 height 573
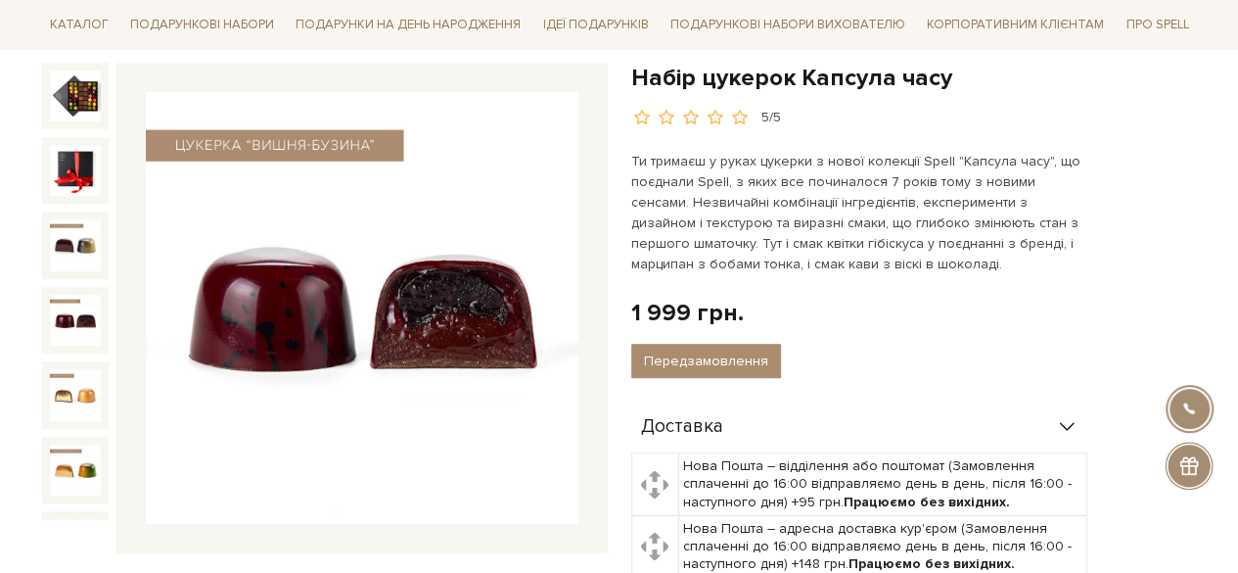
click at [68, 308] on img at bounding box center [75, 320] width 51 height 51
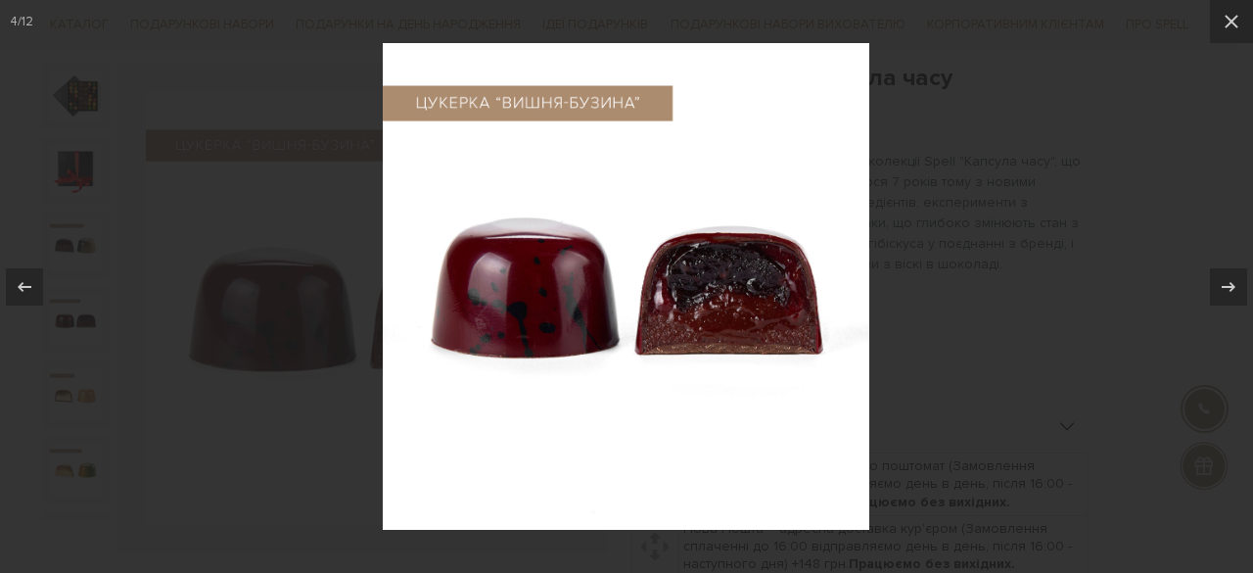
click at [166, 291] on div at bounding box center [626, 286] width 1253 height 573
